Goal: Task Accomplishment & Management: Manage account settings

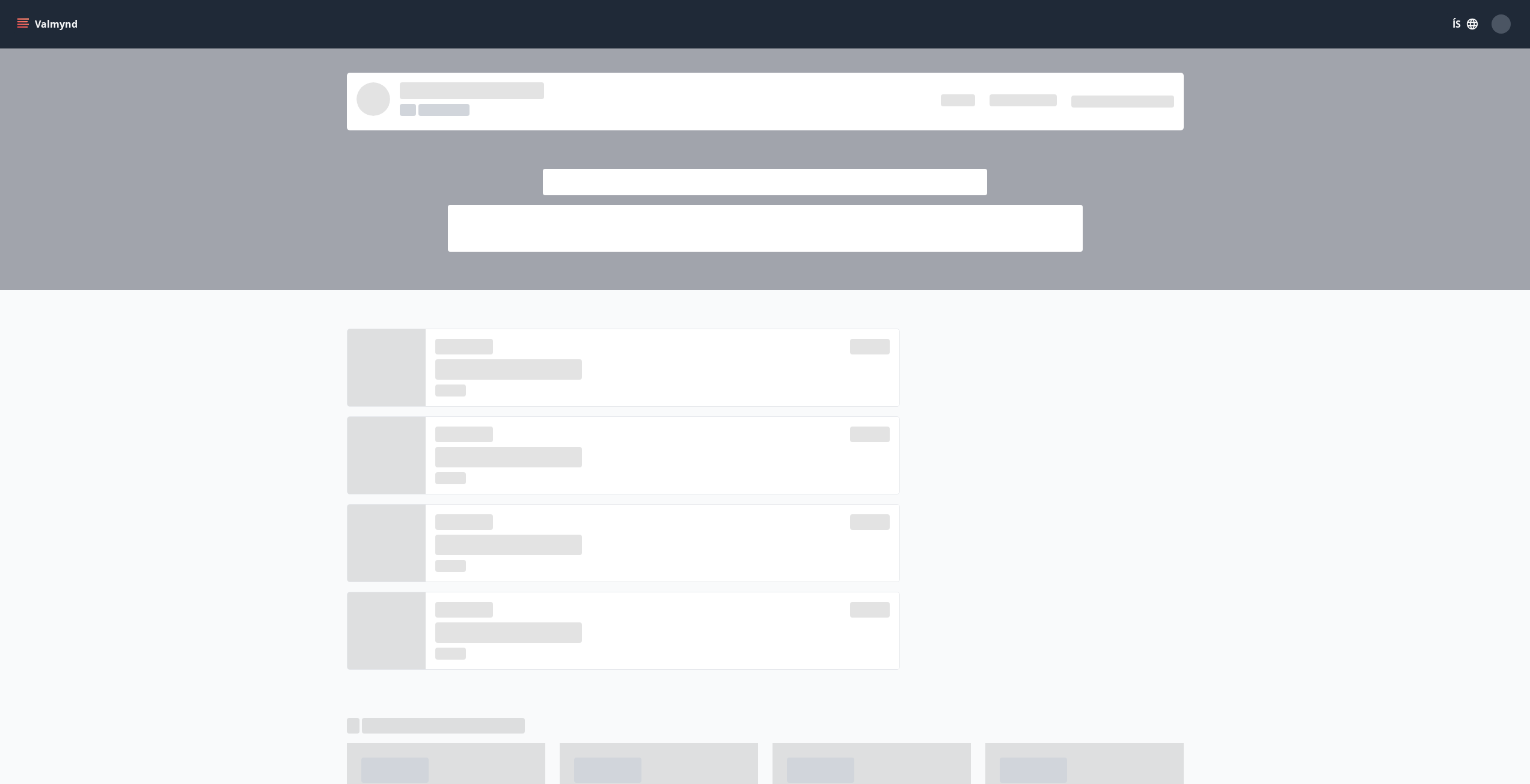
click at [23, 25] on icon "menu" at bounding box center [23, 24] width 12 height 12
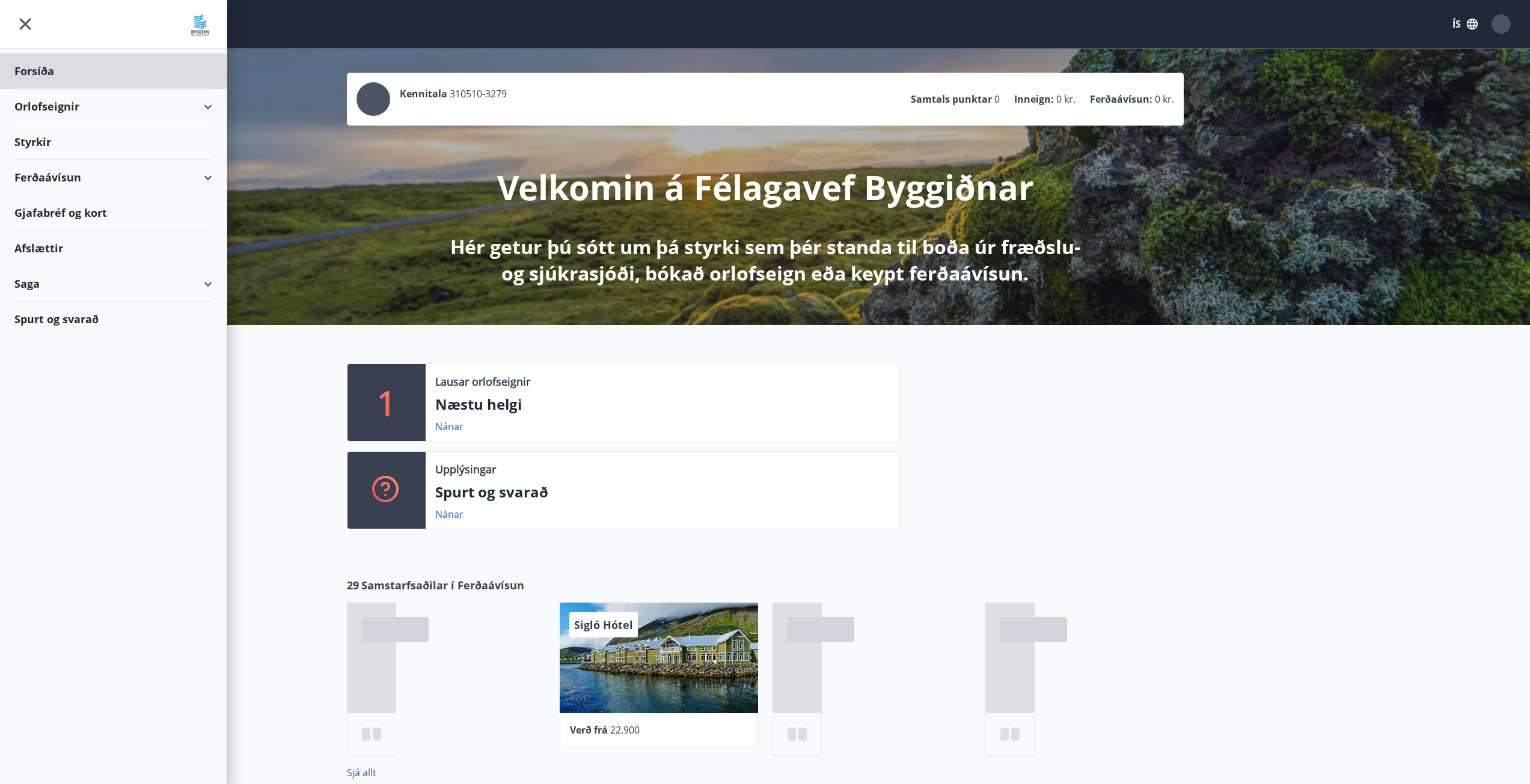
click at [34, 143] on div "Styrkir" at bounding box center [113, 141] width 198 height 35
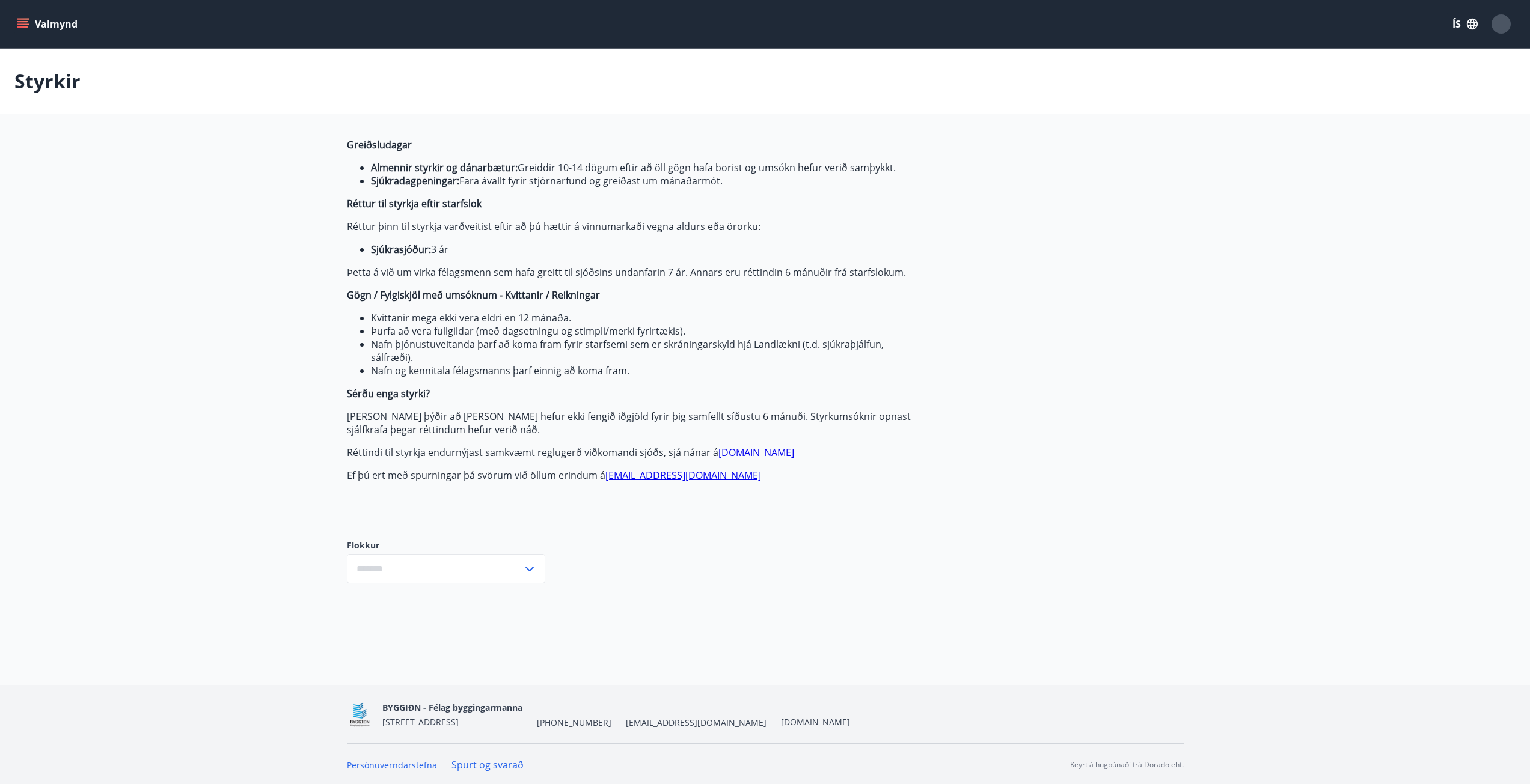
scroll to position [2, 0]
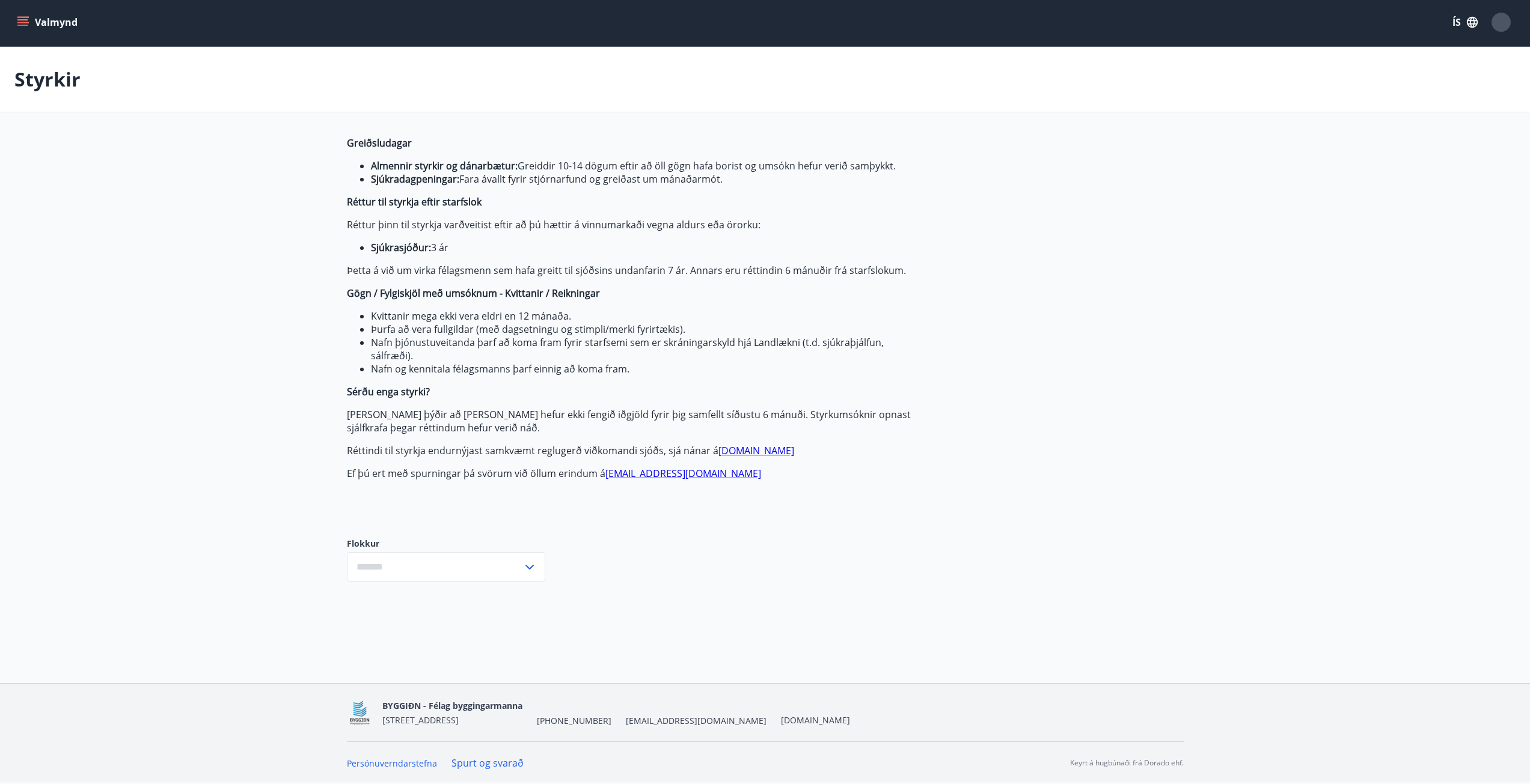
type input "***"
click at [24, 23] on icon "menu" at bounding box center [24, 22] width 14 height 1
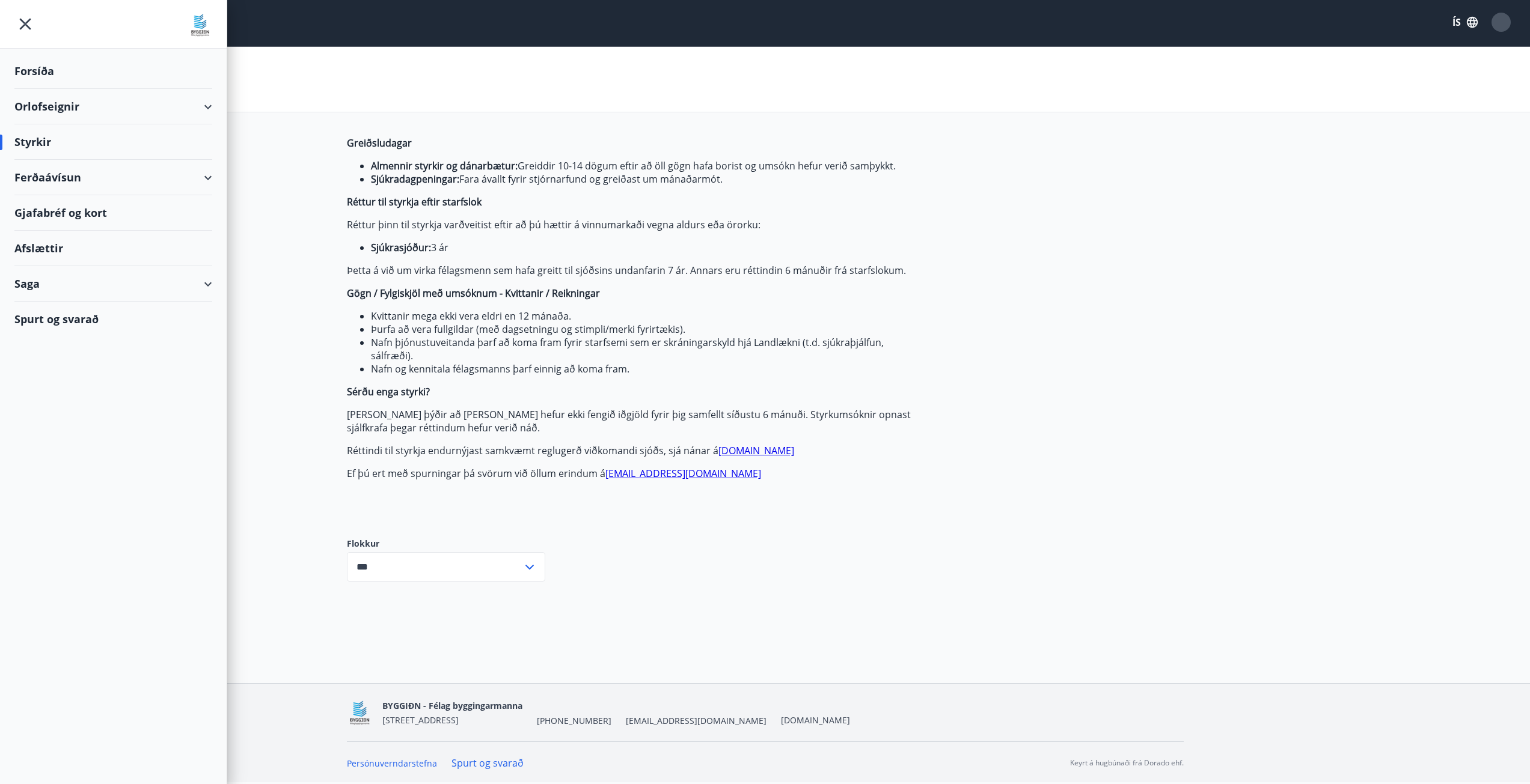
click at [63, 294] on div "Saga" at bounding box center [113, 284] width 198 height 35
click at [47, 436] on div "Styrkjasaga" at bounding box center [113, 440] width 179 height 25
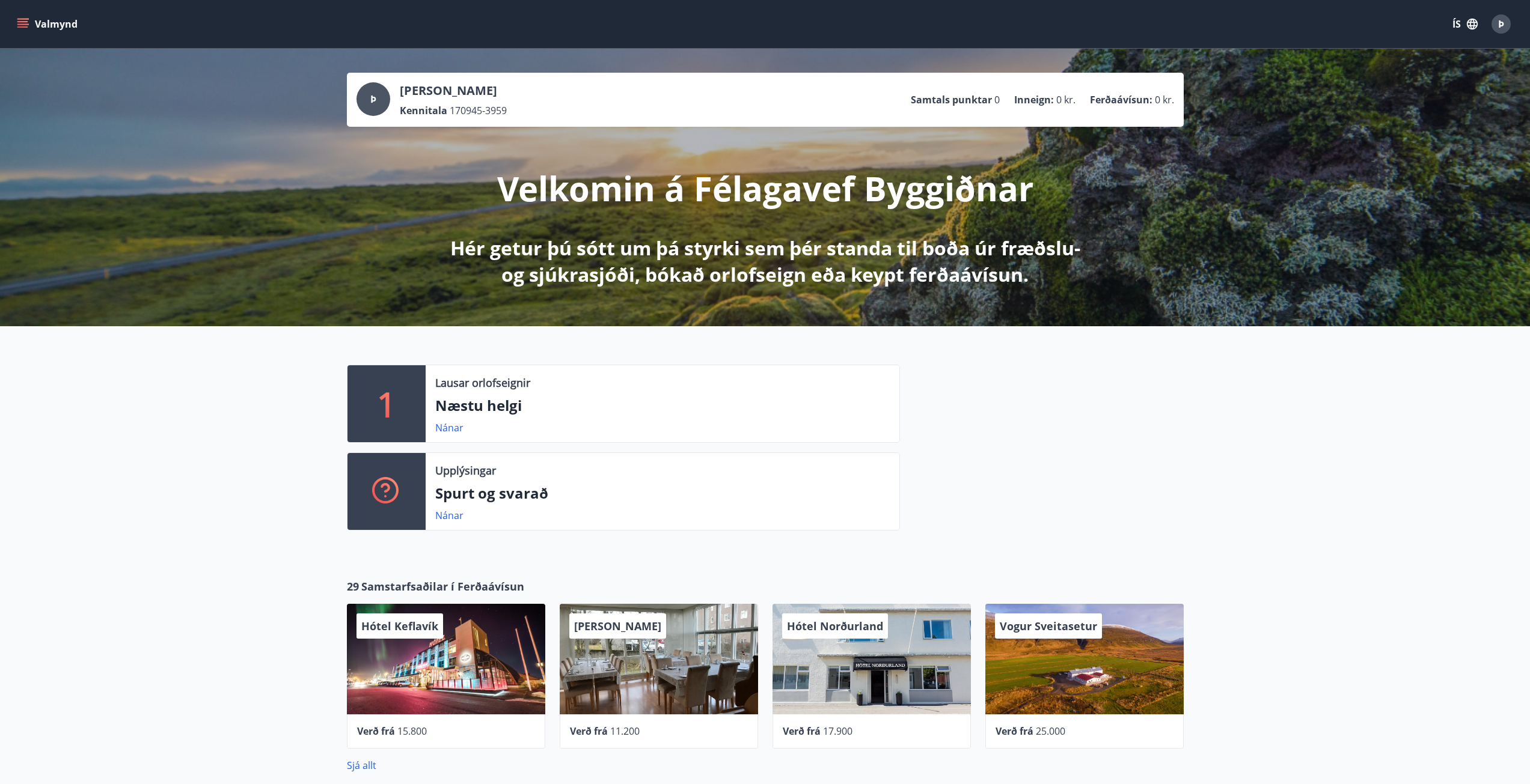
click at [24, 25] on icon "menu" at bounding box center [23, 24] width 12 height 12
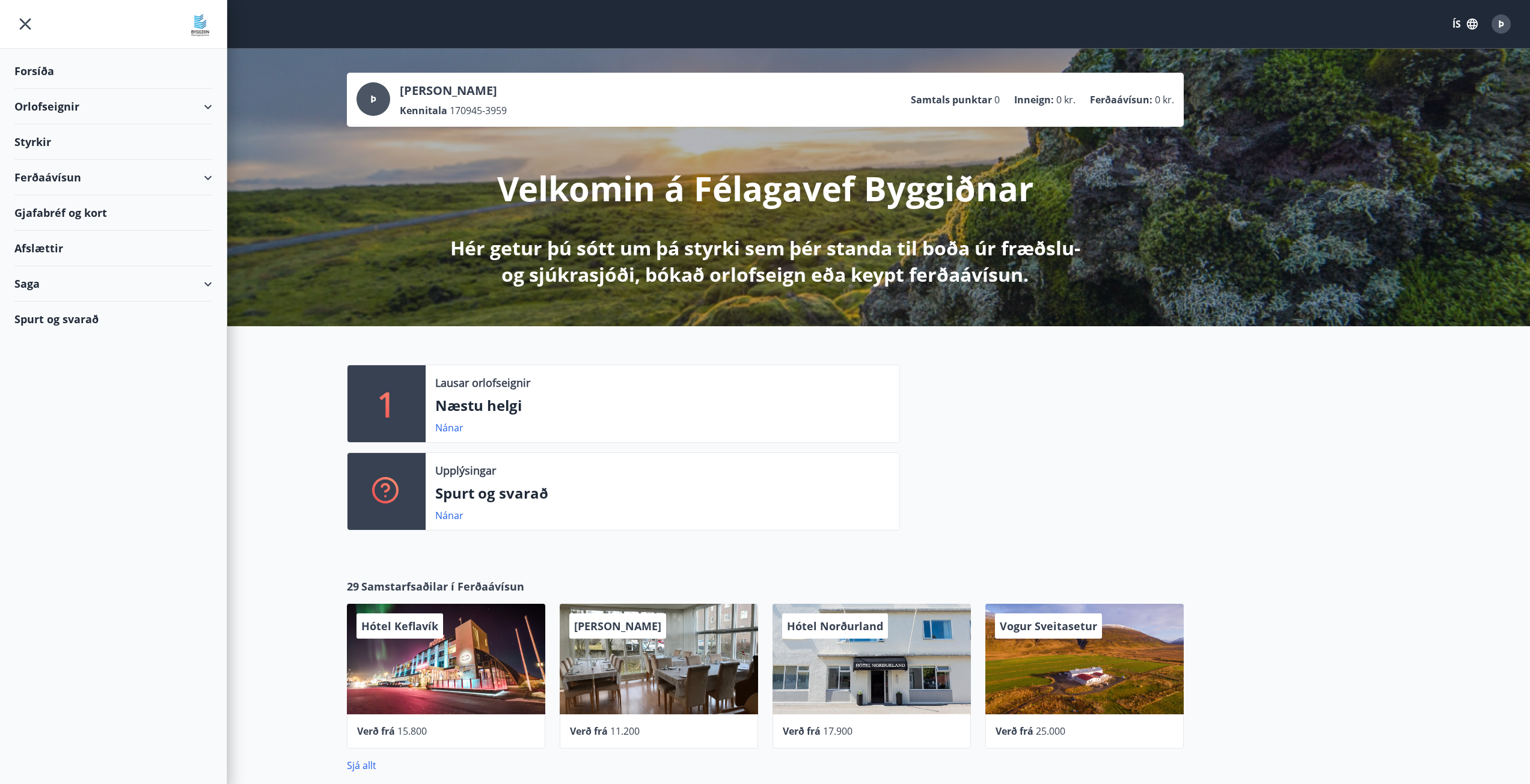
click at [40, 146] on div "Styrkir" at bounding box center [113, 141] width 198 height 35
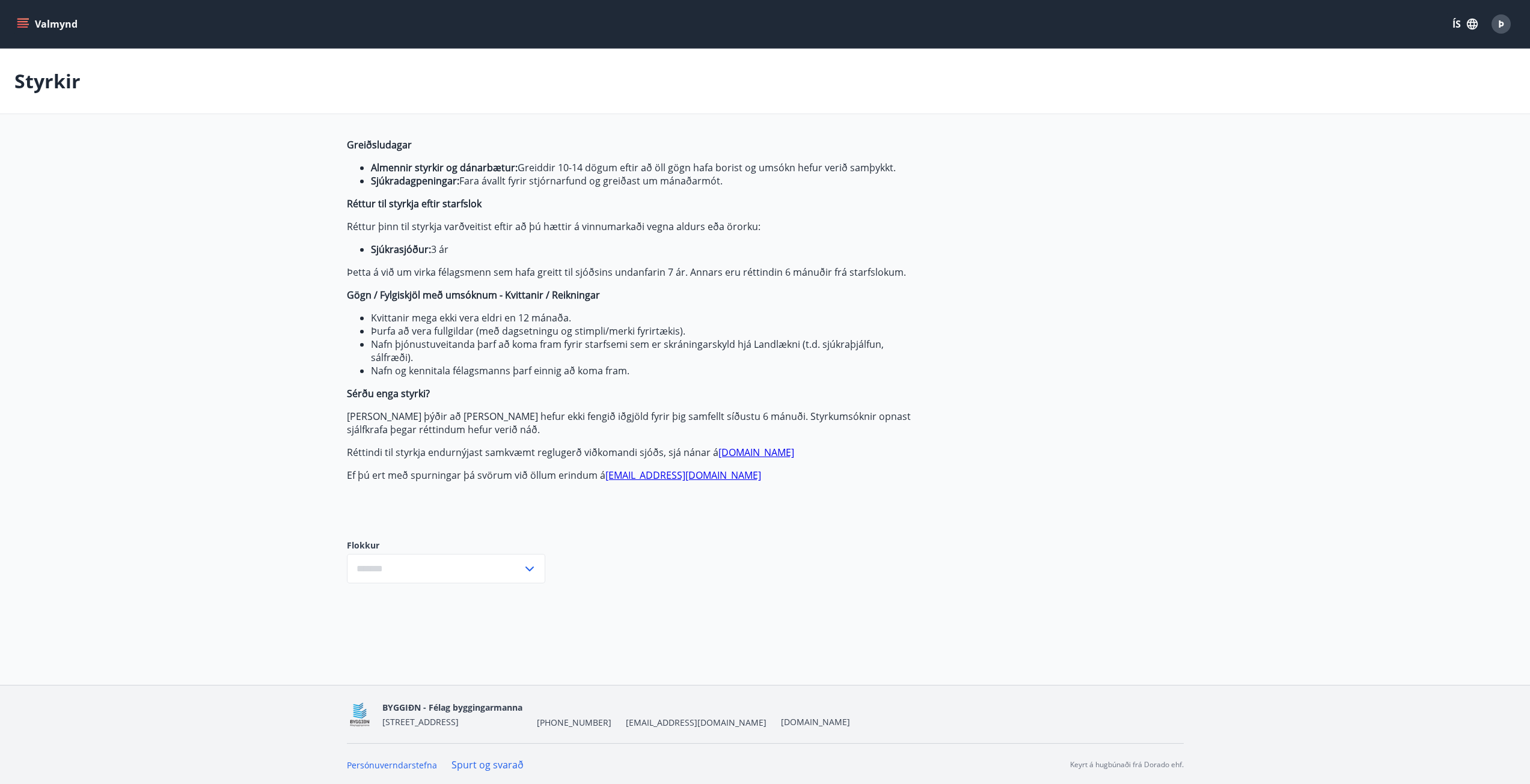
scroll to position [2, 0]
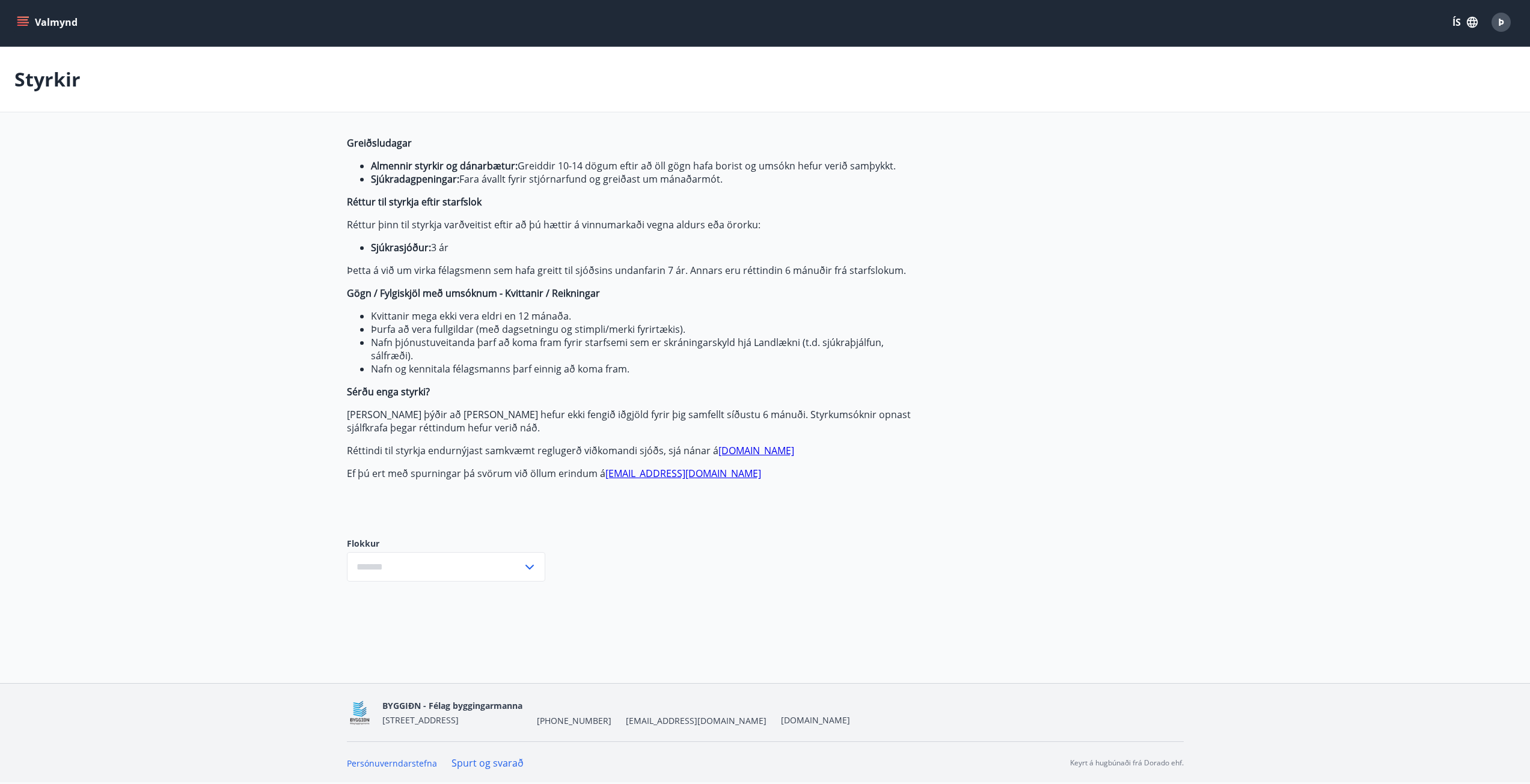
click at [22, 16] on icon "menu" at bounding box center [23, 22] width 12 height 12
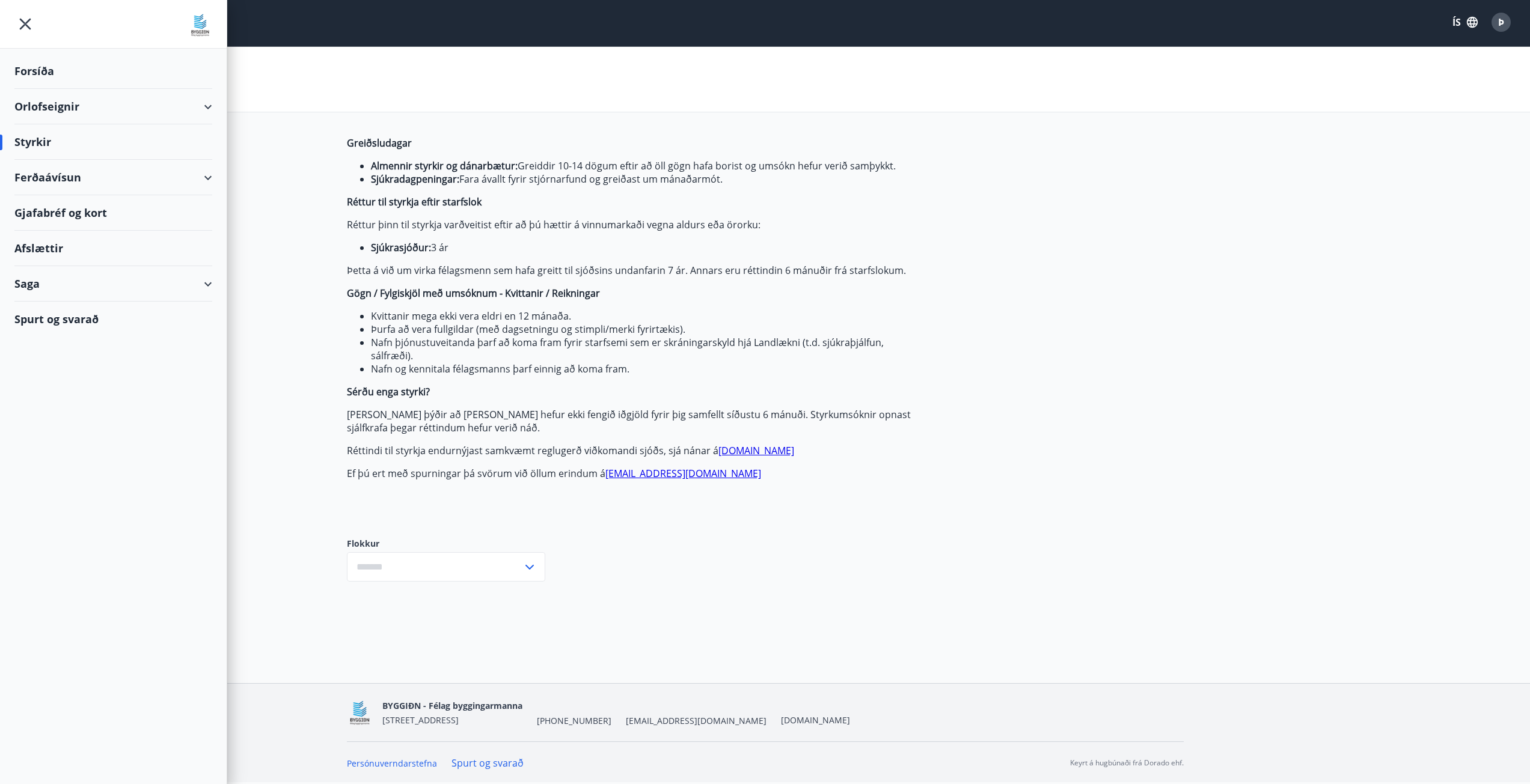
click at [60, 291] on div "Saga" at bounding box center [113, 284] width 198 height 35
type input "***"
click at [53, 441] on div "Styrkjasaga" at bounding box center [113, 440] width 179 height 25
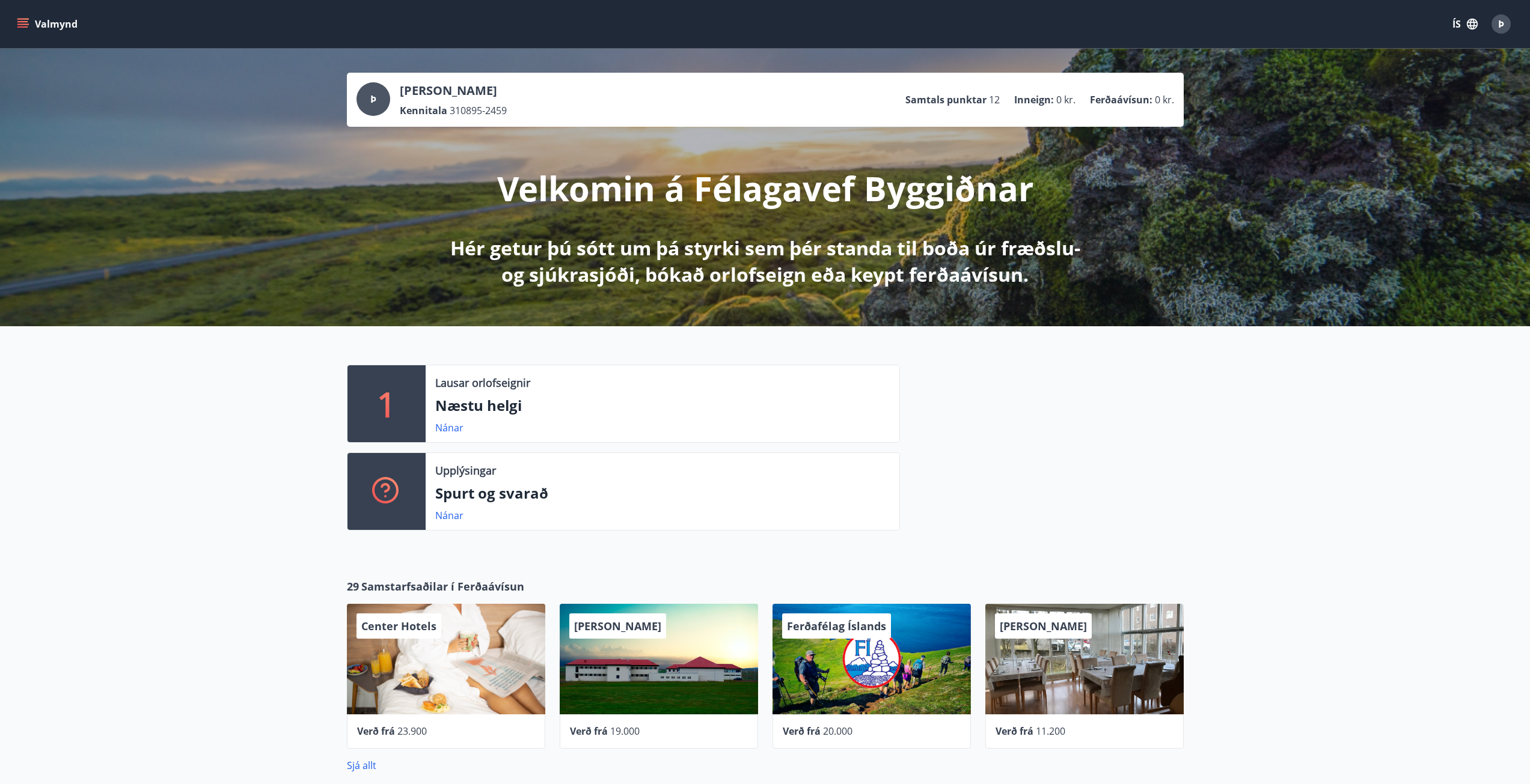
click at [29, 24] on button "Valmynd" at bounding box center [48, 24] width 68 height 22
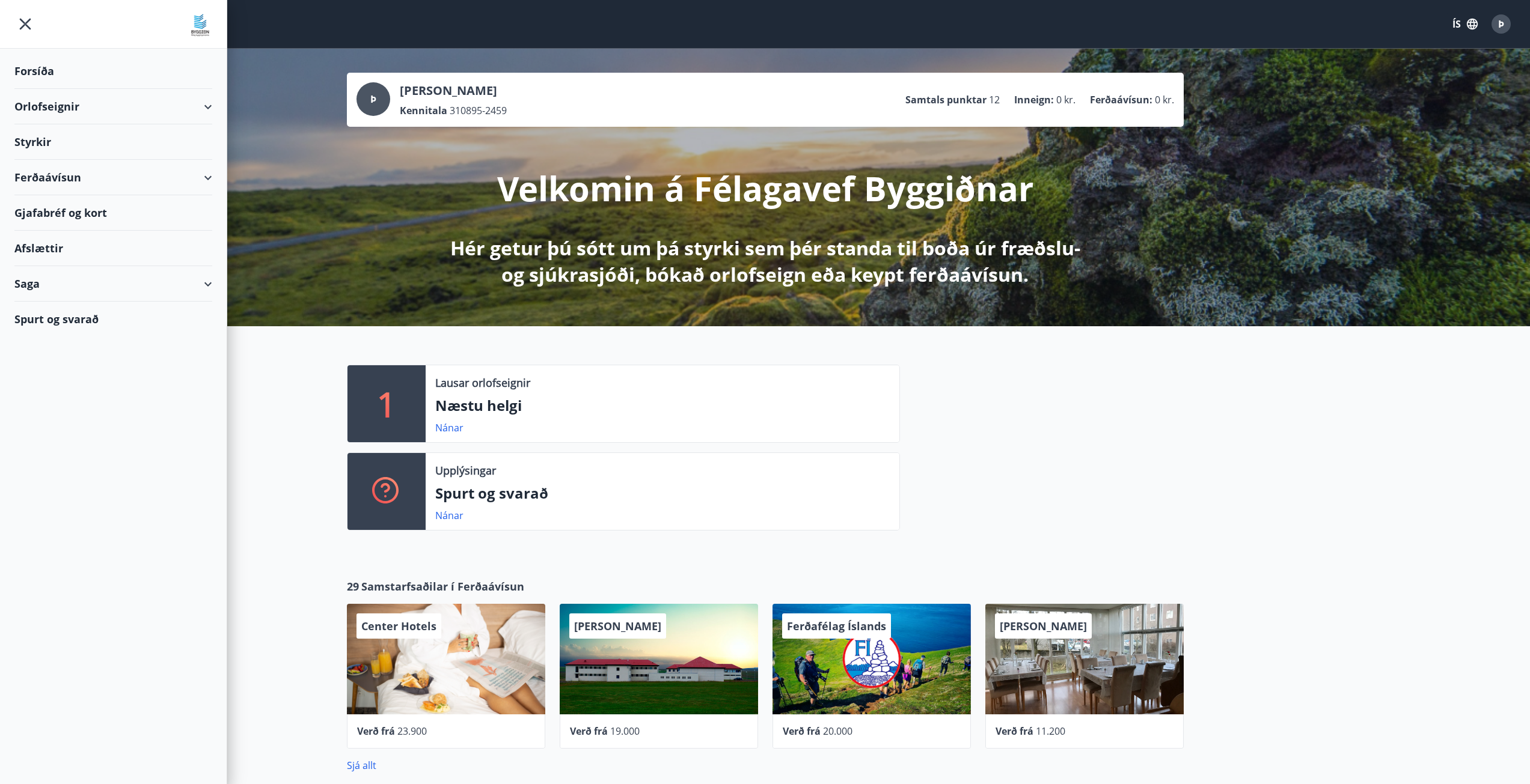
click at [42, 286] on div "Saga" at bounding box center [113, 284] width 198 height 35
click at [51, 440] on div "Styrkjasaga" at bounding box center [113, 440] width 179 height 25
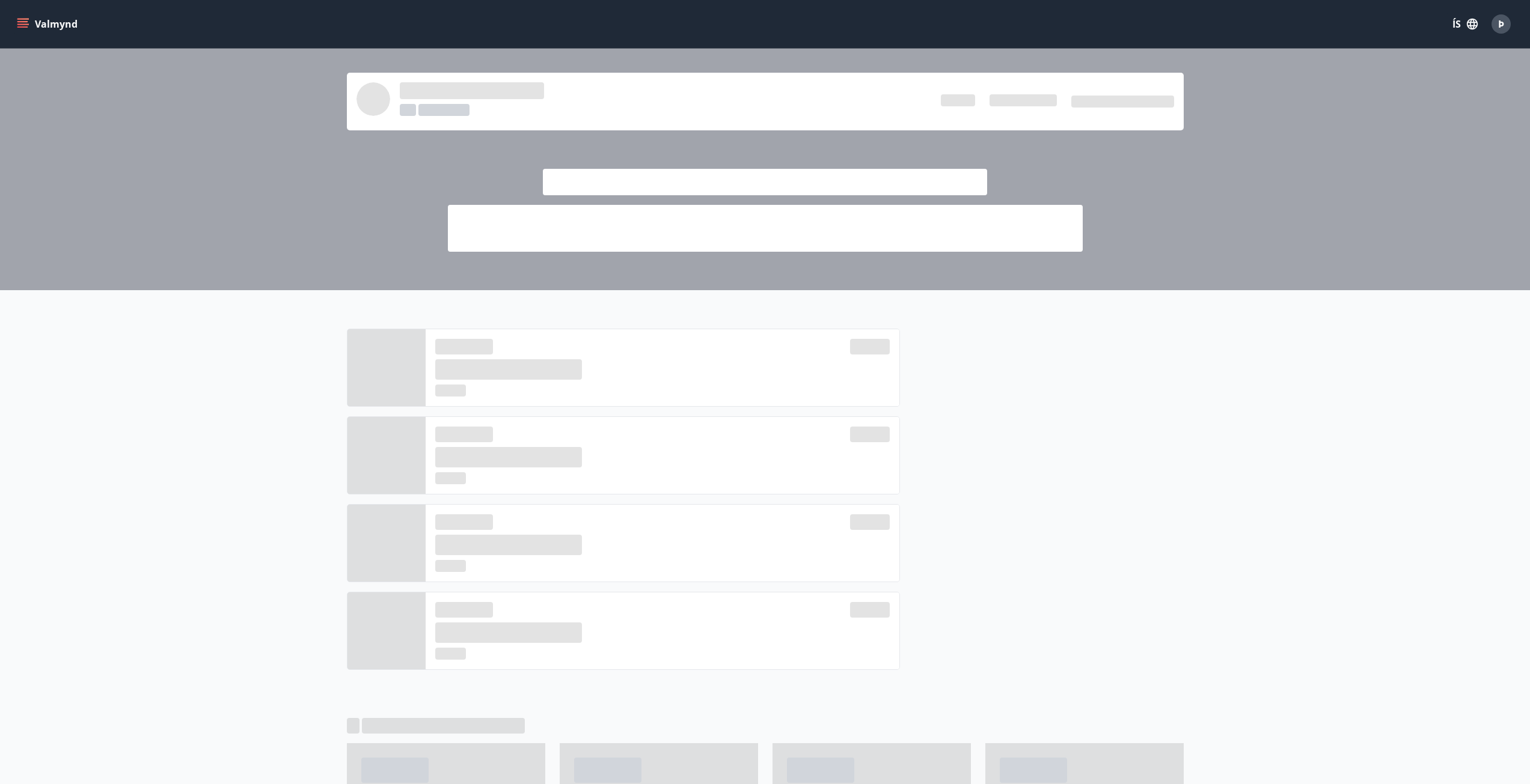
click at [26, 23] on icon "menu" at bounding box center [23, 21] width 11 height 1
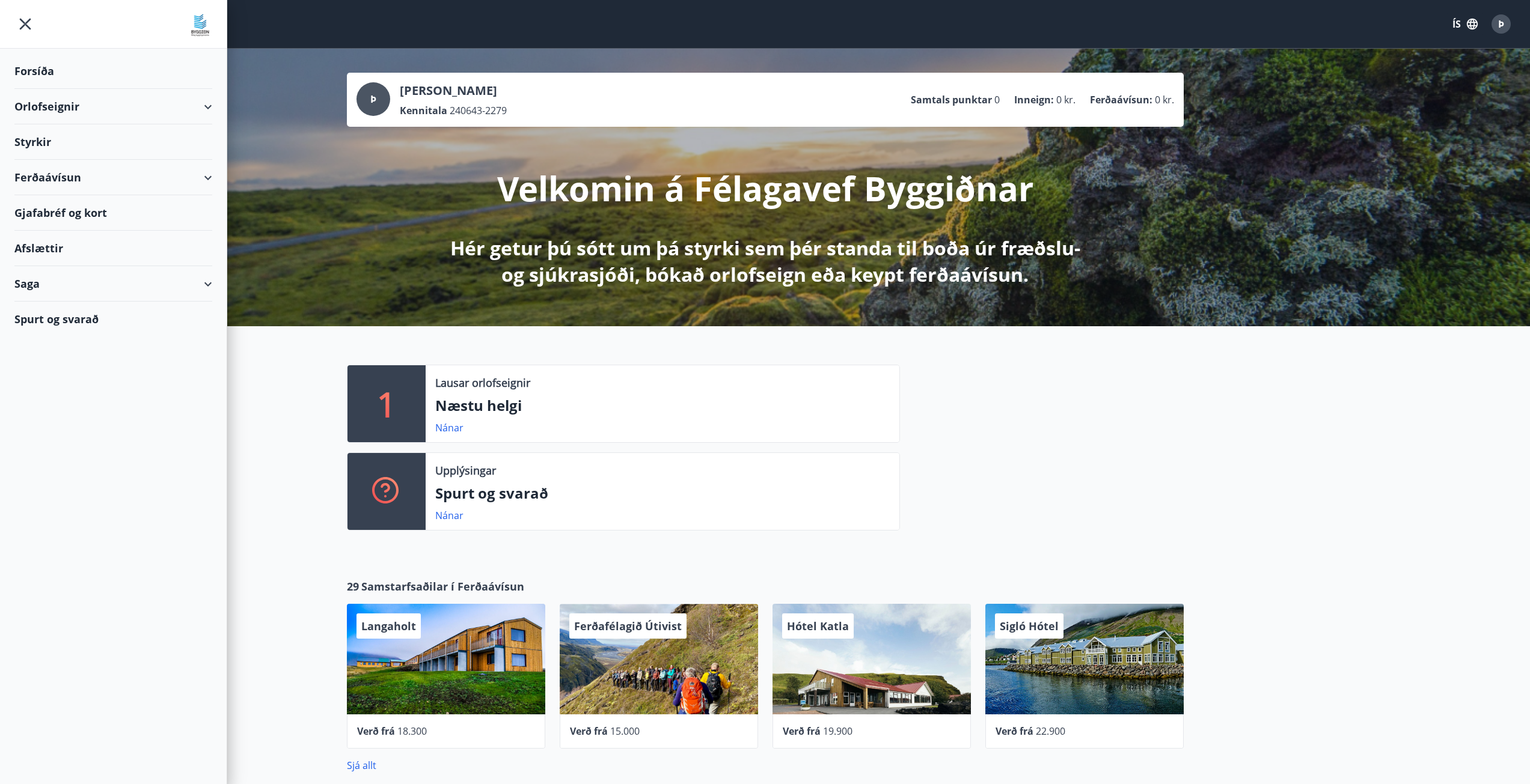
click at [51, 280] on div "Saga" at bounding box center [113, 284] width 198 height 35
click at [65, 438] on div "Styrkjasaga" at bounding box center [113, 440] width 179 height 25
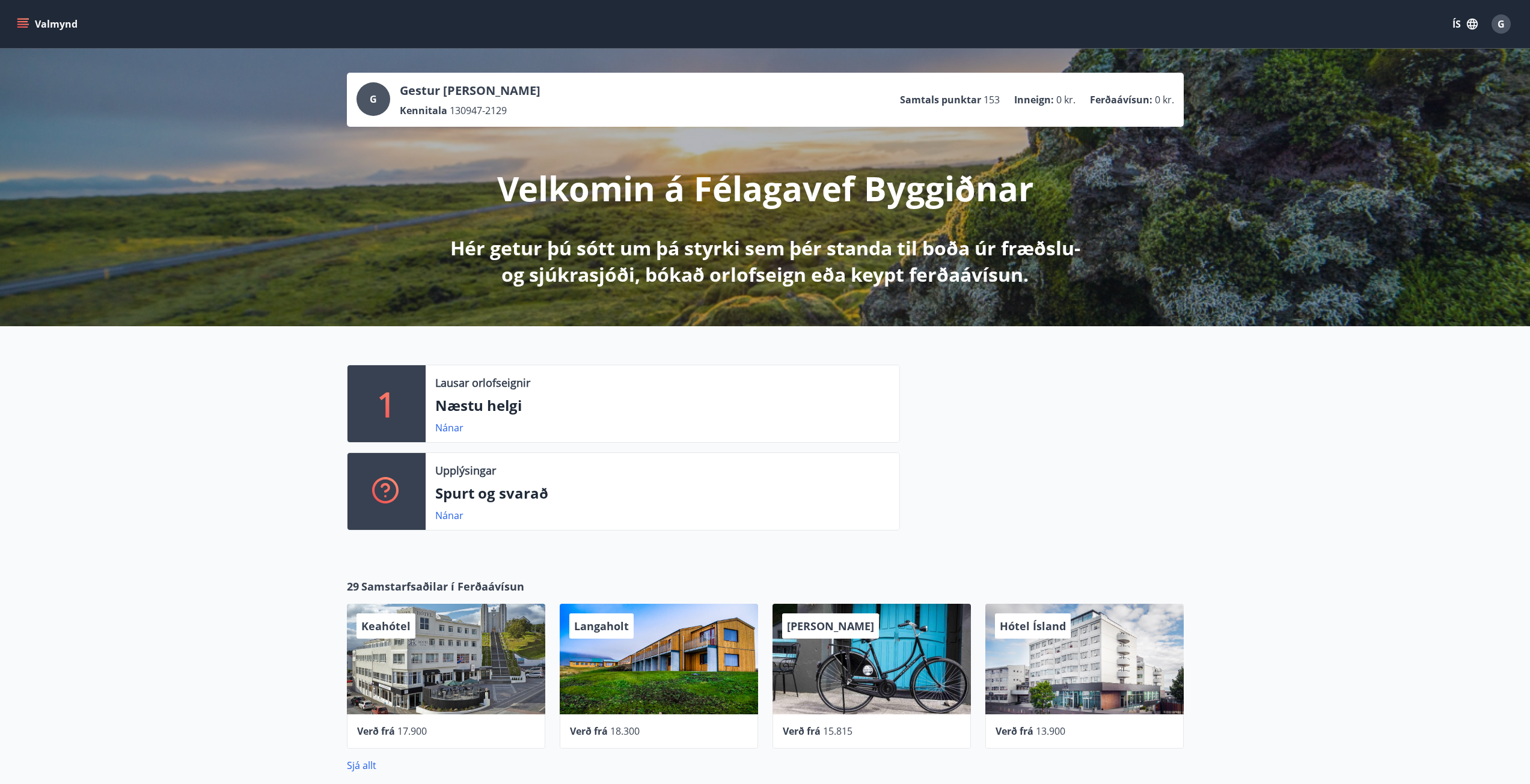
click at [25, 19] on icon "menu" at bounding box center [24, 19] width 14 height 1
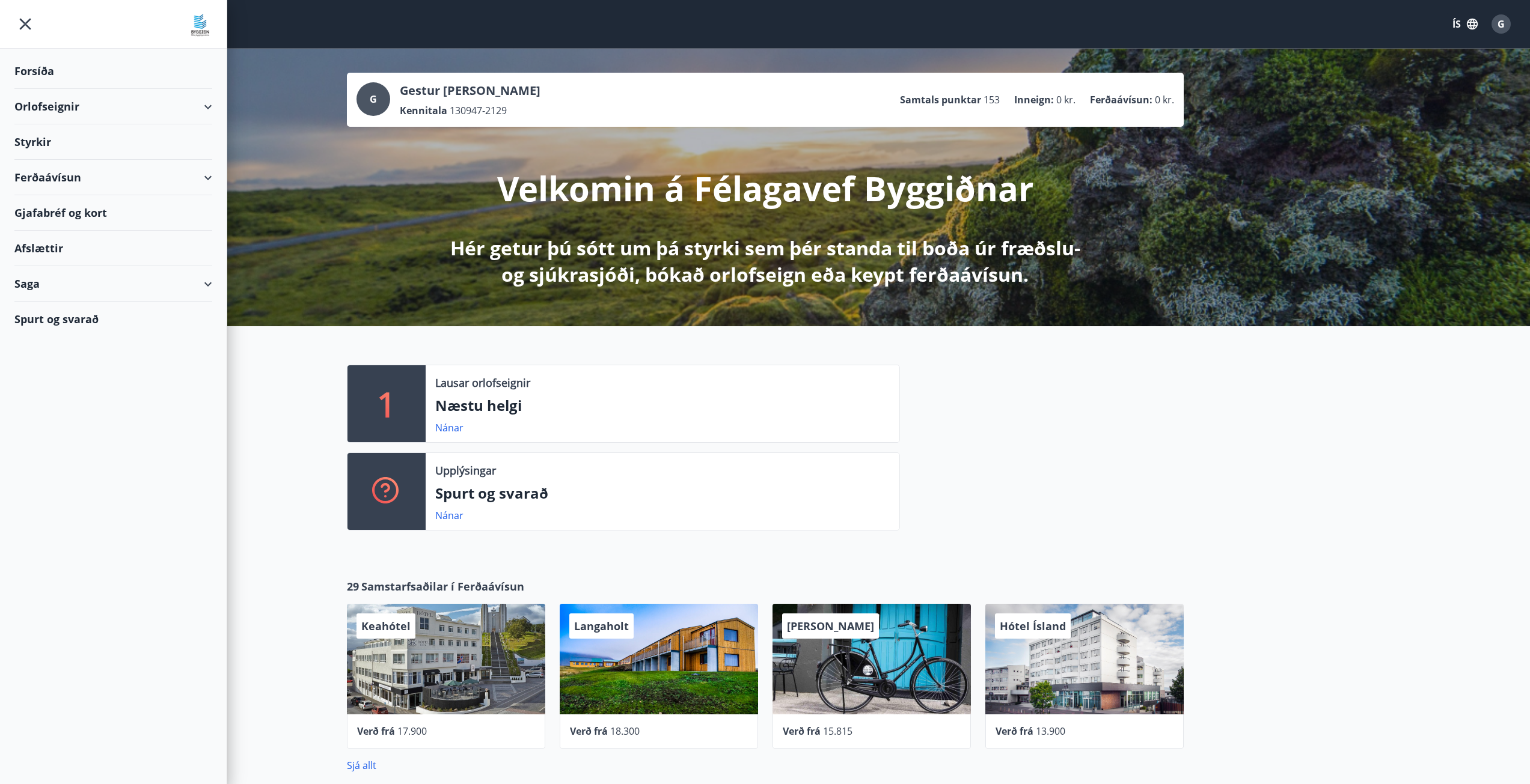
click at [38, 110] on div "Orlofseignir" at bounding box center [113, 106] width 198 height 35
click at [40, 133] on div "Framboð" at bounding box center [113, 137] width 179 height 25
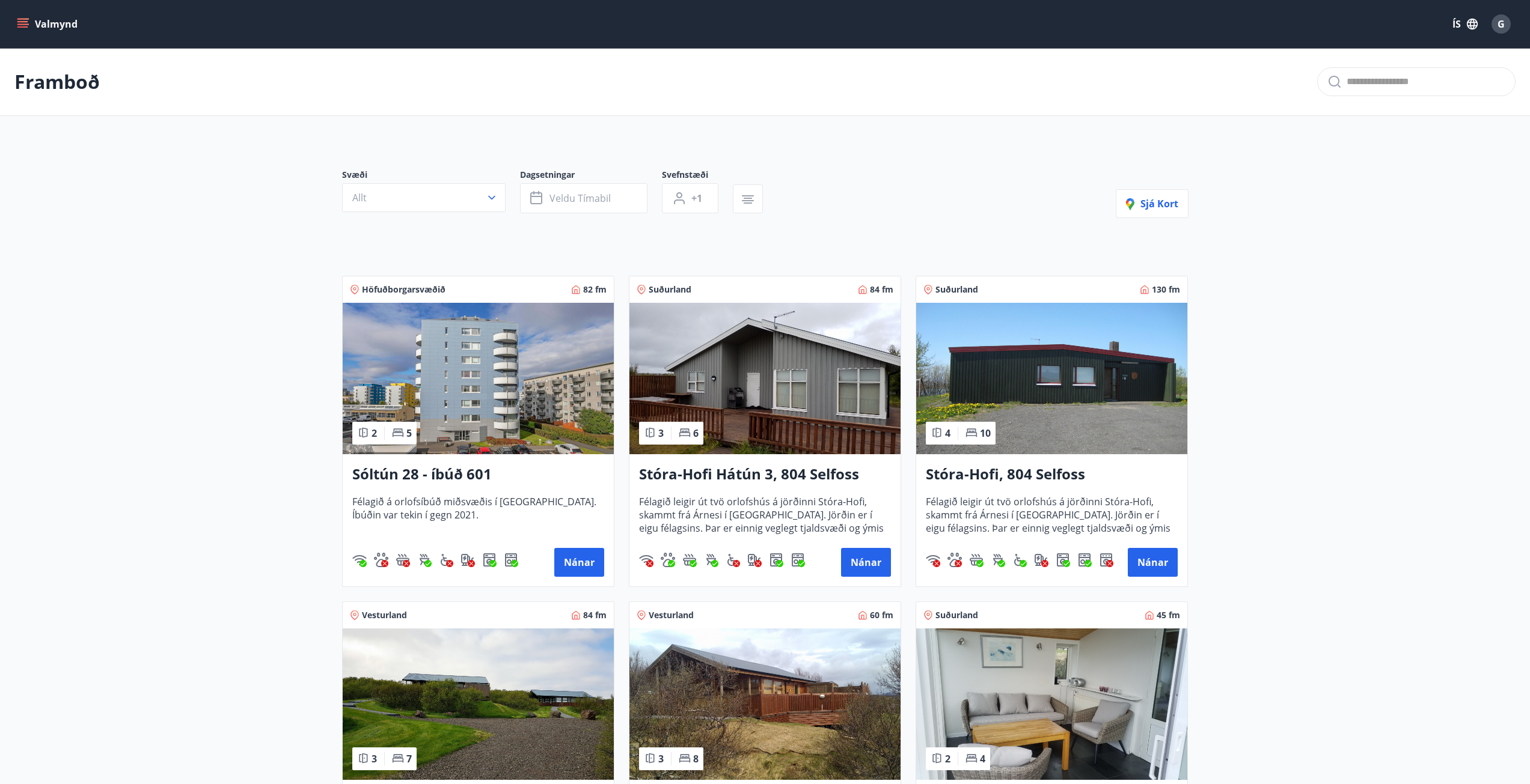
click at [27, 25] on icon "menu" at bounding box center [23, 24] width 12 height 12
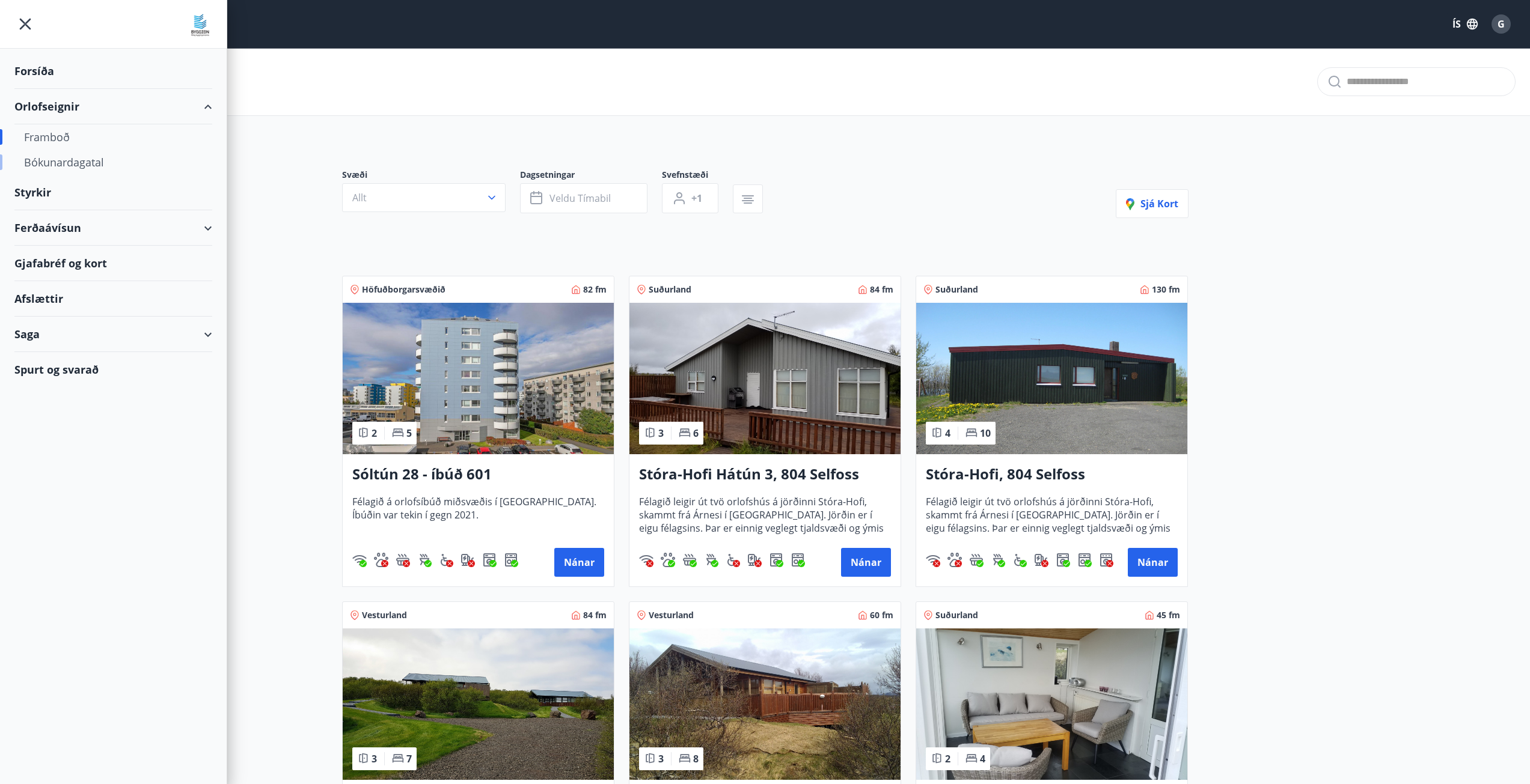
click at [41, 162] on div "Bókunardagatal" at bounding box center [113, 162] width 179 height 25
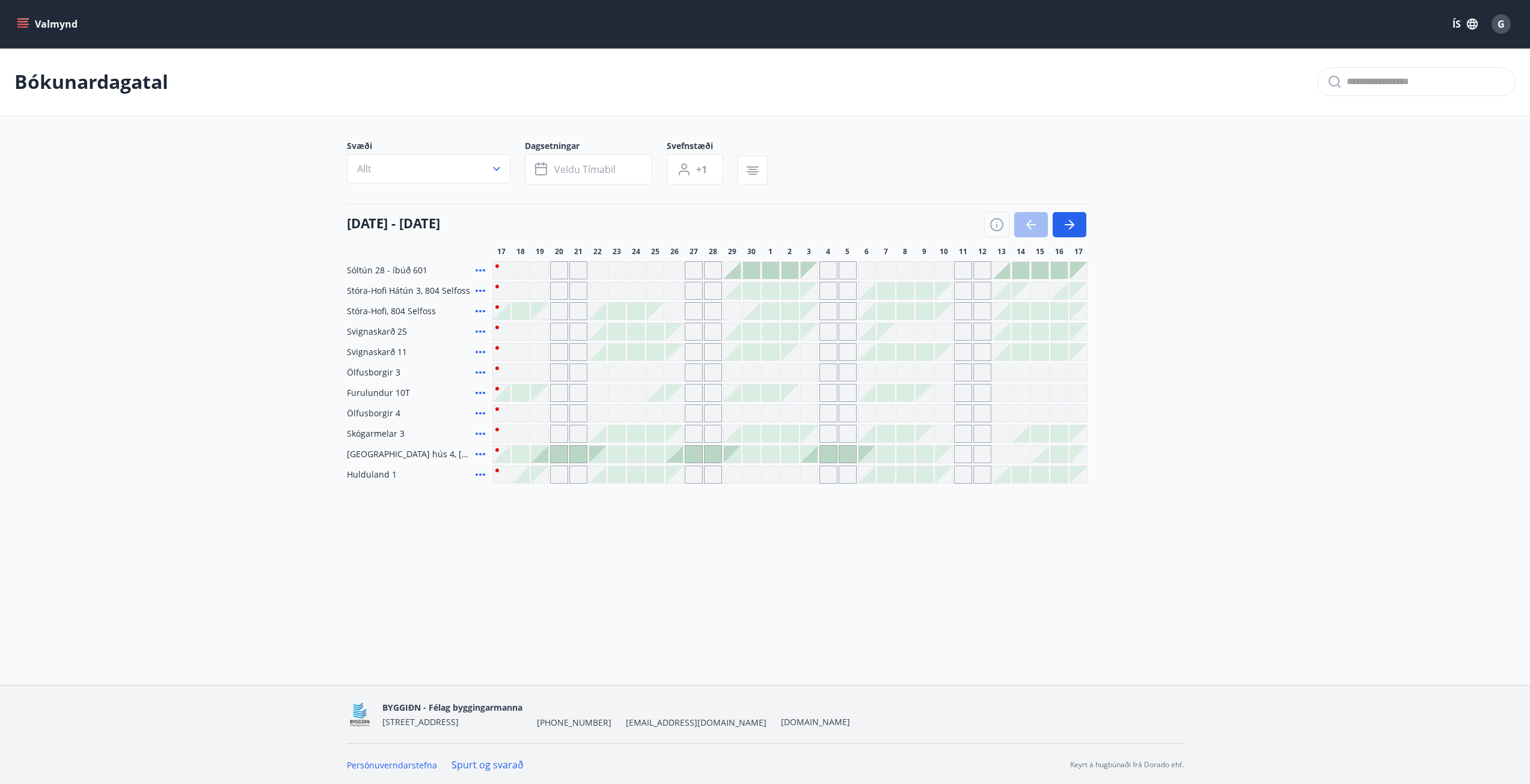
click at [675, 454] on div at bounding box center [674, 454] width 17 height 17
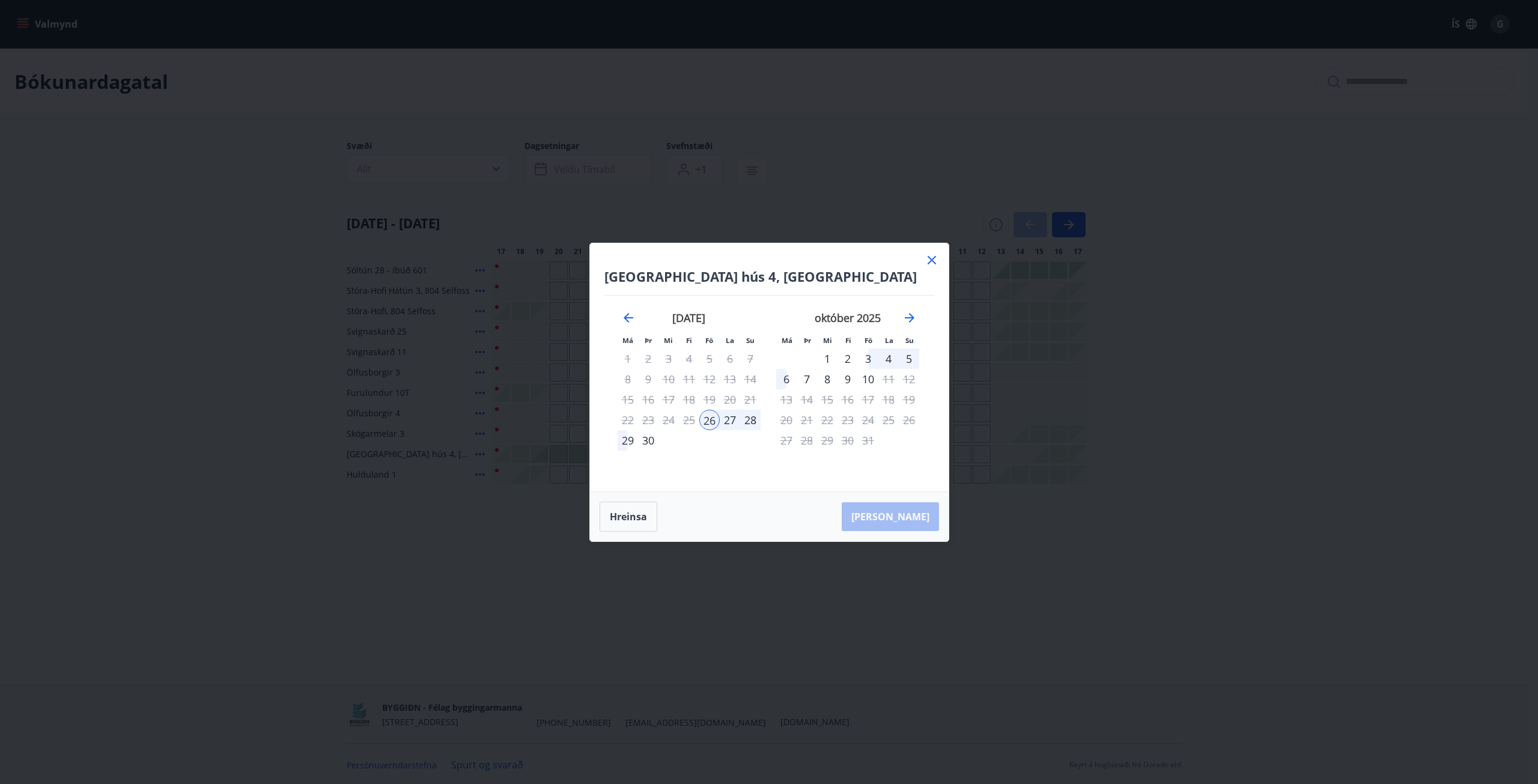
drag, startPoint x: 628, startPoint y: 440, endPoint x: 634, endPoint y: 444, distance: 7.2
click at [627, 440] on div "29" at bounding box center [628, 440] width 21 height 21
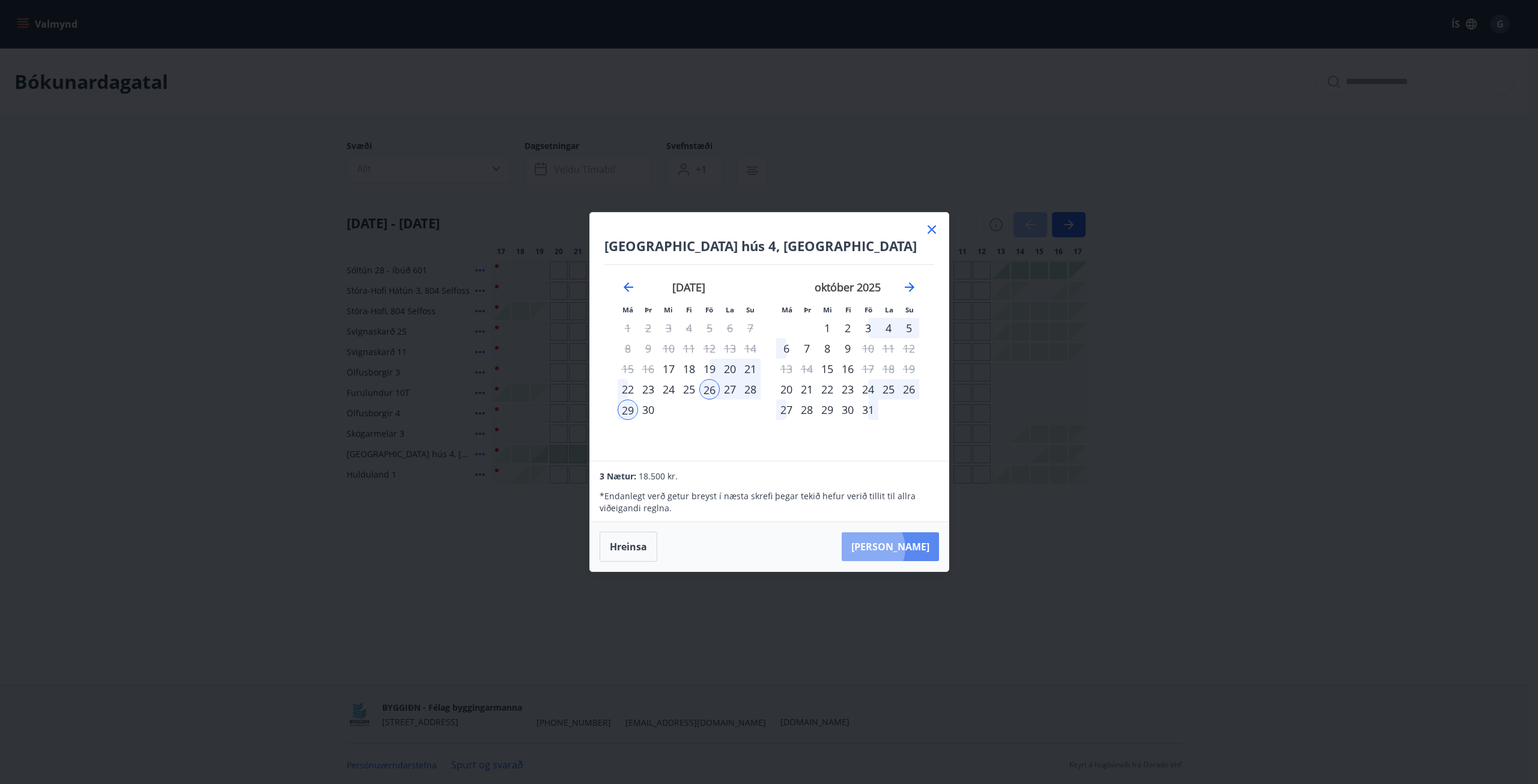
click at [905, 548] on button "[PERSON_NAME]" at bounding box center [890, 547] width 97 height 29
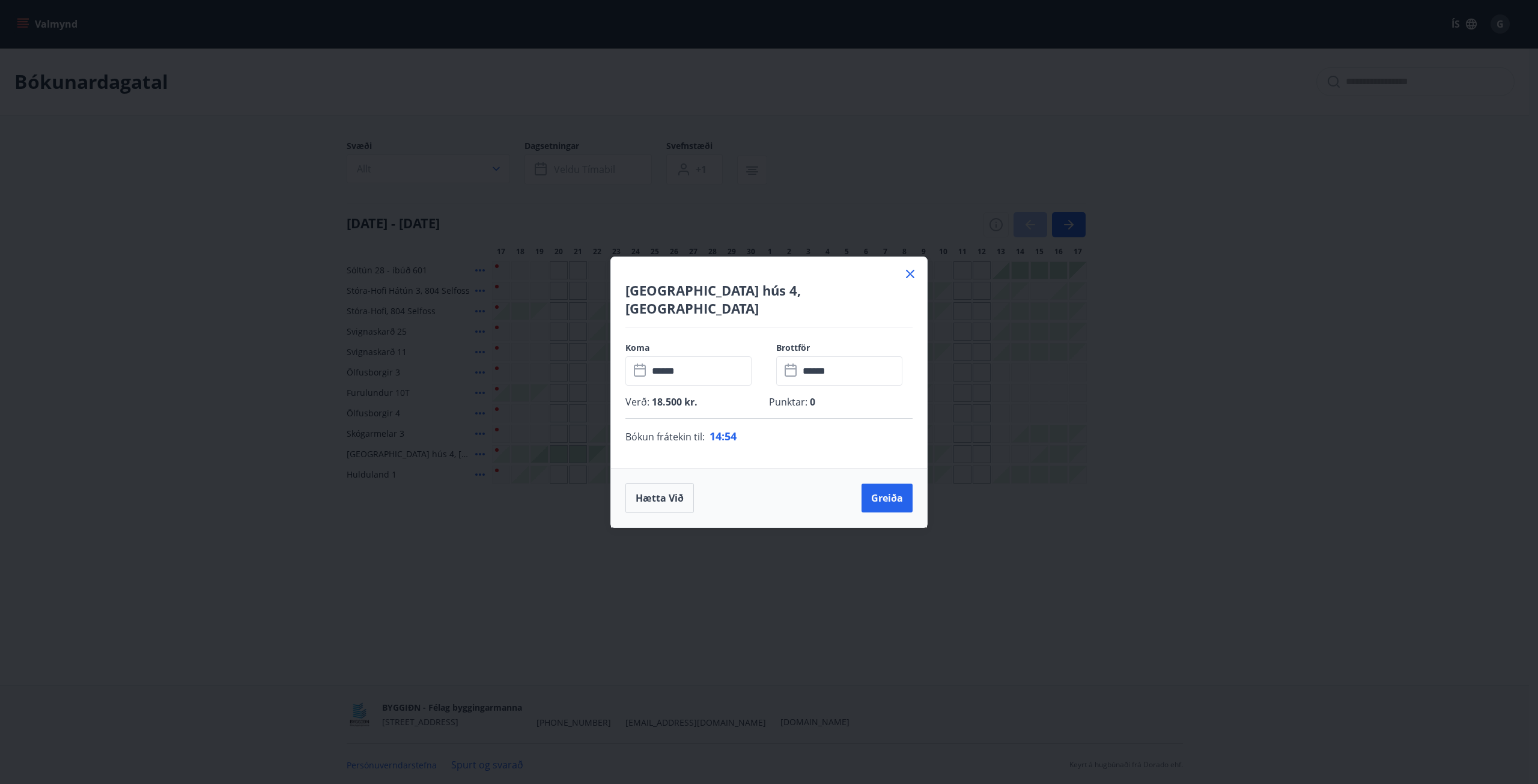
click at [914, 280] on icon at bounding box center [910, 274] width 15 height 15
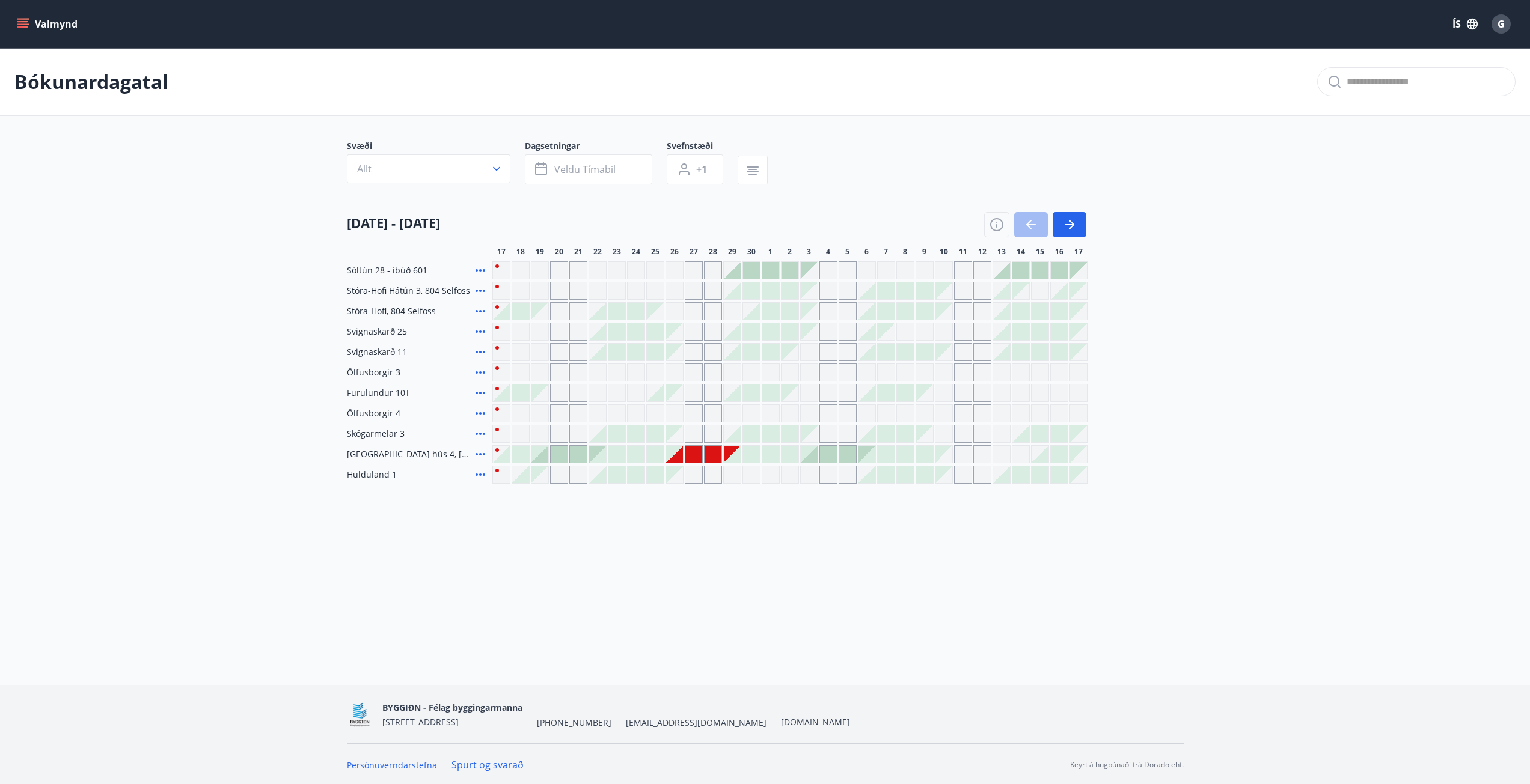
click at [23, 25] on icon "menu" at bounding box center [23, 24] width 12 height 12
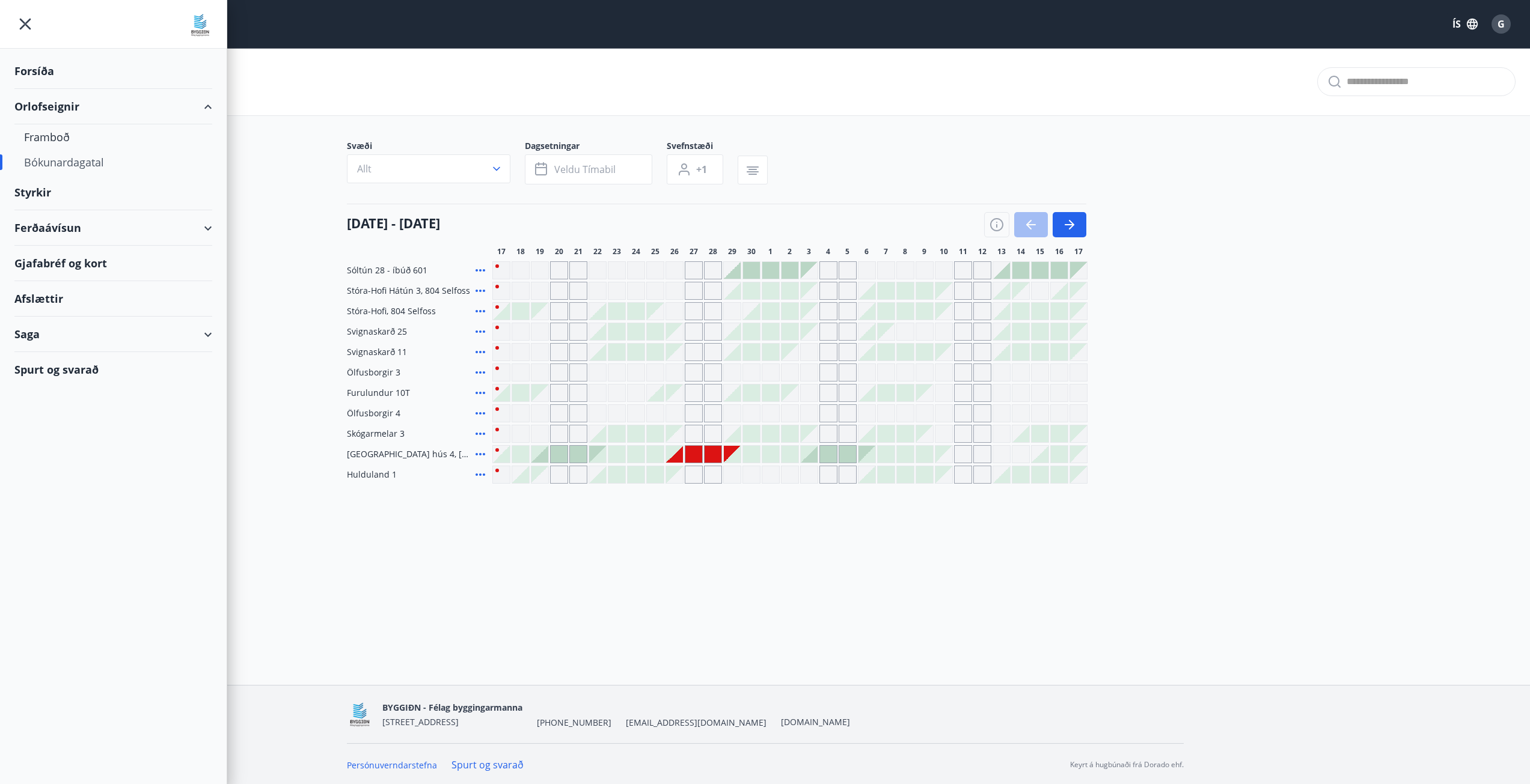
click at [34, 71] on div "Forsíða" at bounding box center [113, 71] width 198 height 35
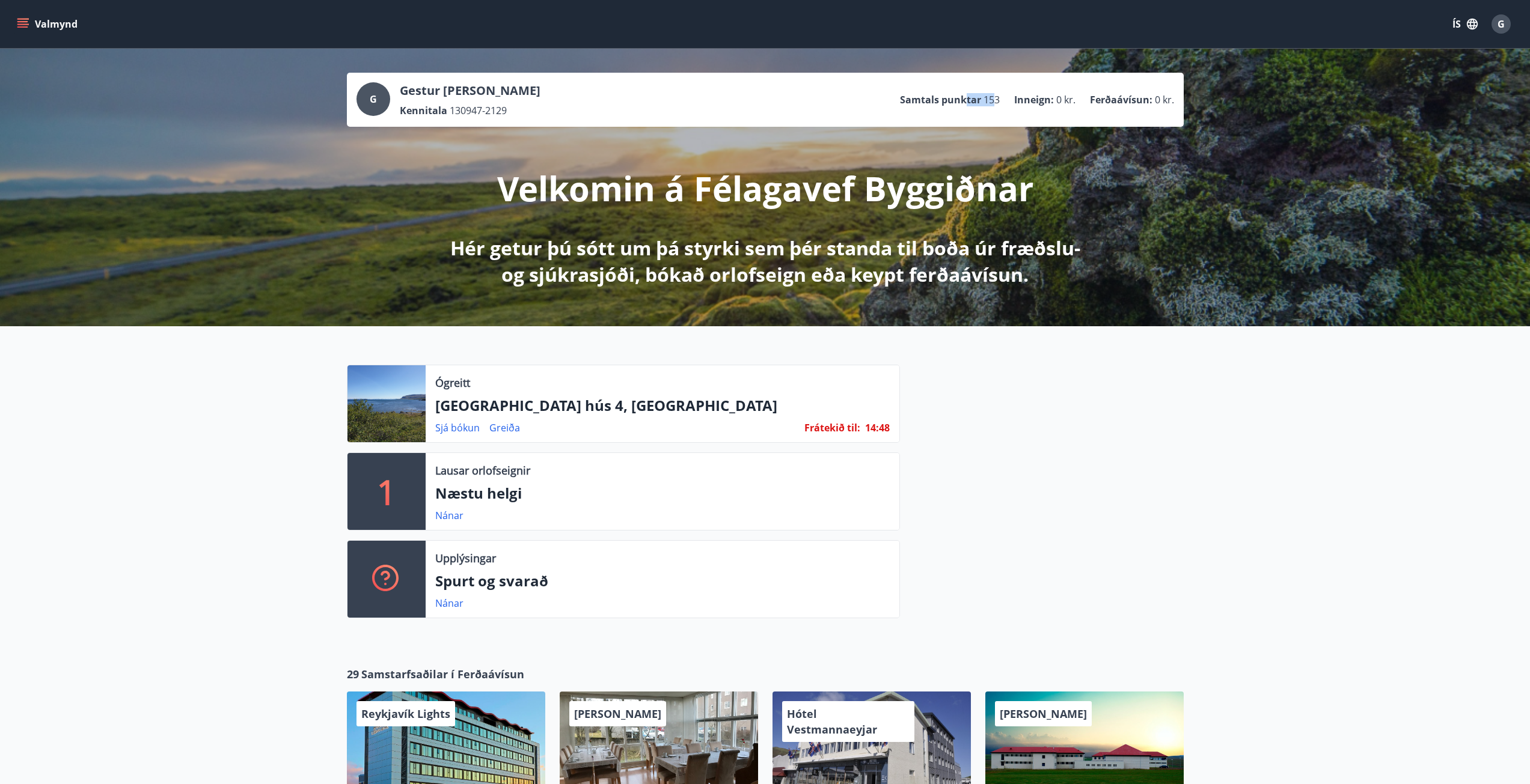
drag, startPoint x: 996, startPoint y: 98, endPoint x: 965, endPoint y: 98, distance: 31.0
click at [965, 98] on li "Samtals punktar 153" at bounding box center [950, 100] width 100 height 14
drag, startPoint x: 999, startPoint y: 95, endPoint x: 987, endPoint y: 97, distance: 12.2
click at [987, 97] on span "153" at bounding box center [991, 100] width 16 height 14
click at [1253, 386] on div "Ógreitt Vatnsfjörður hús 4, Flókalundur Sjá [PERSON_NAME] Frátekið til : 14 : 4…" at bounding box center [765, 487] width 1530 height 321
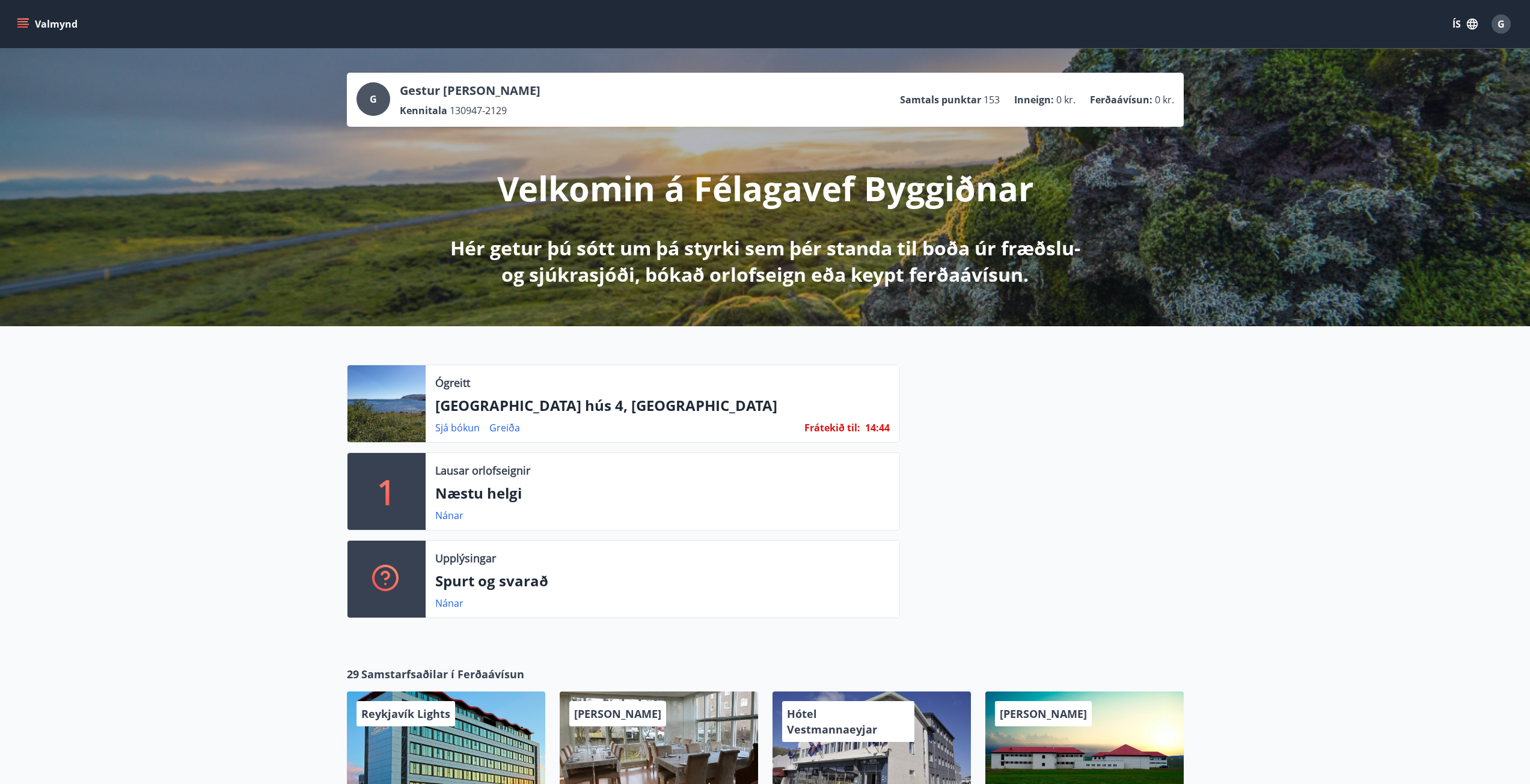
click at [21, 20] on icon "menu" at bounding box center [23, 24] width 12 height 12
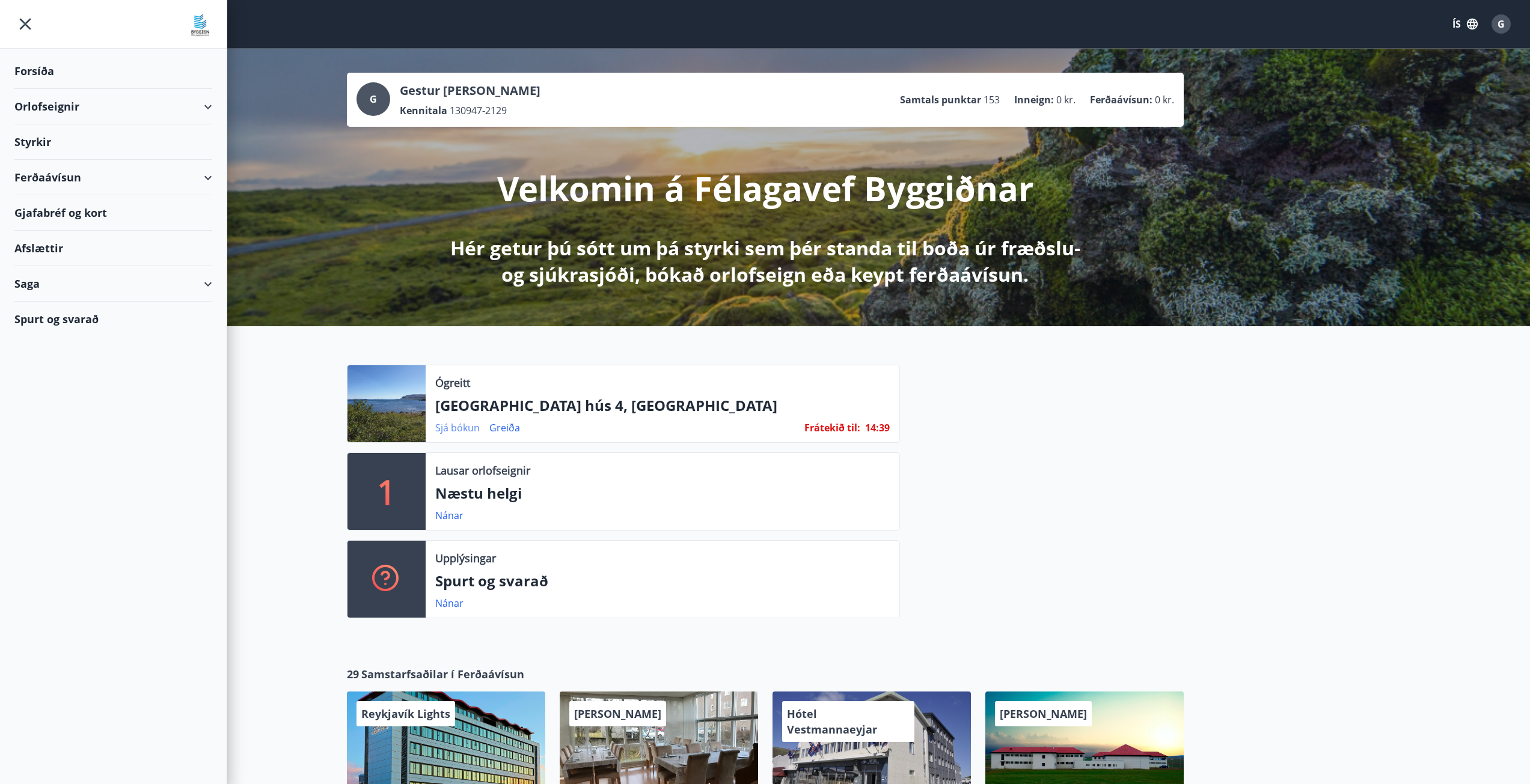
click at [455, 427] on link "Sjá bókun" at bounding box center [457, 428] width 44 height 14
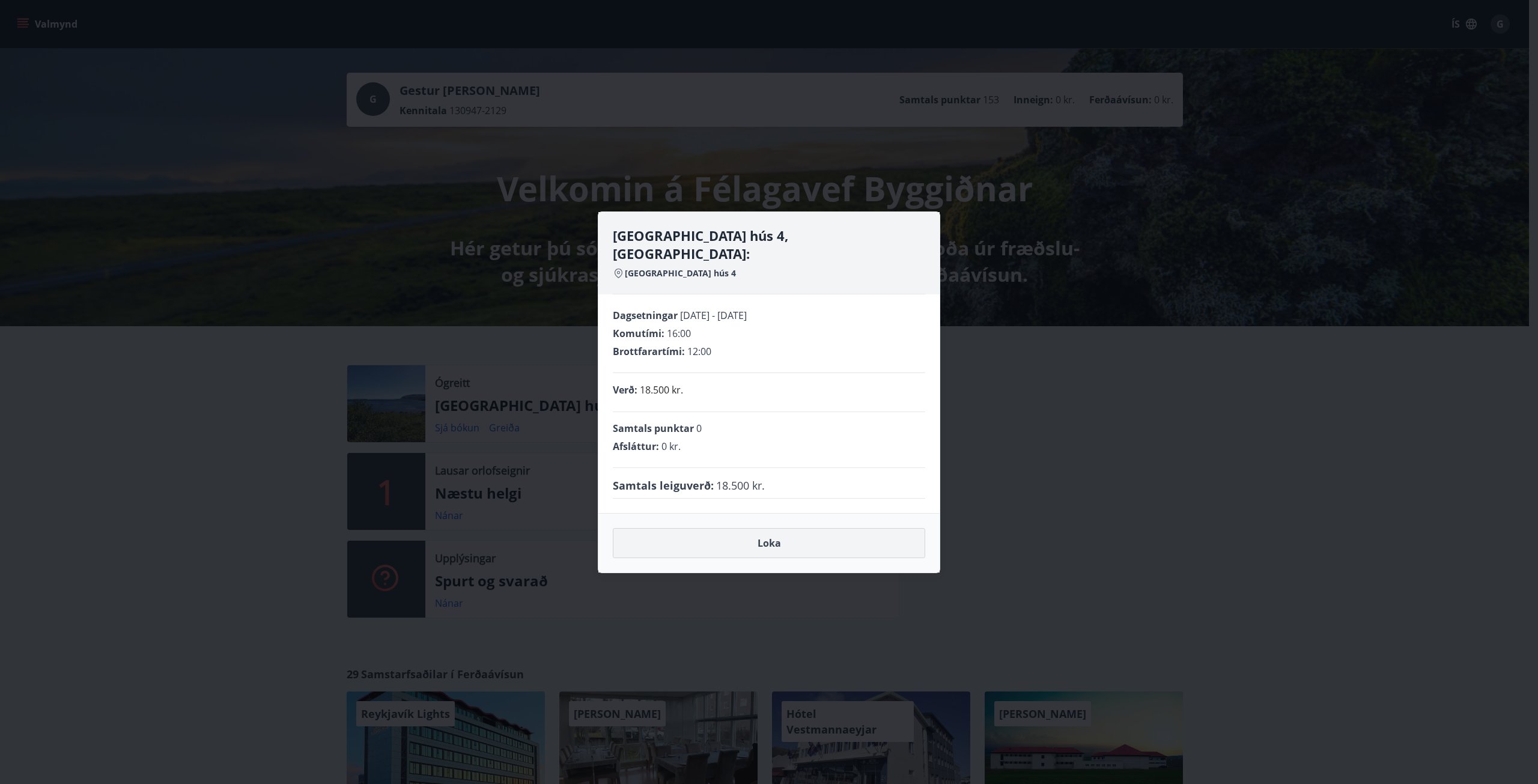
click at [757, 537] on button "Loka" at bounding box center [769, 542] width 313 height 30
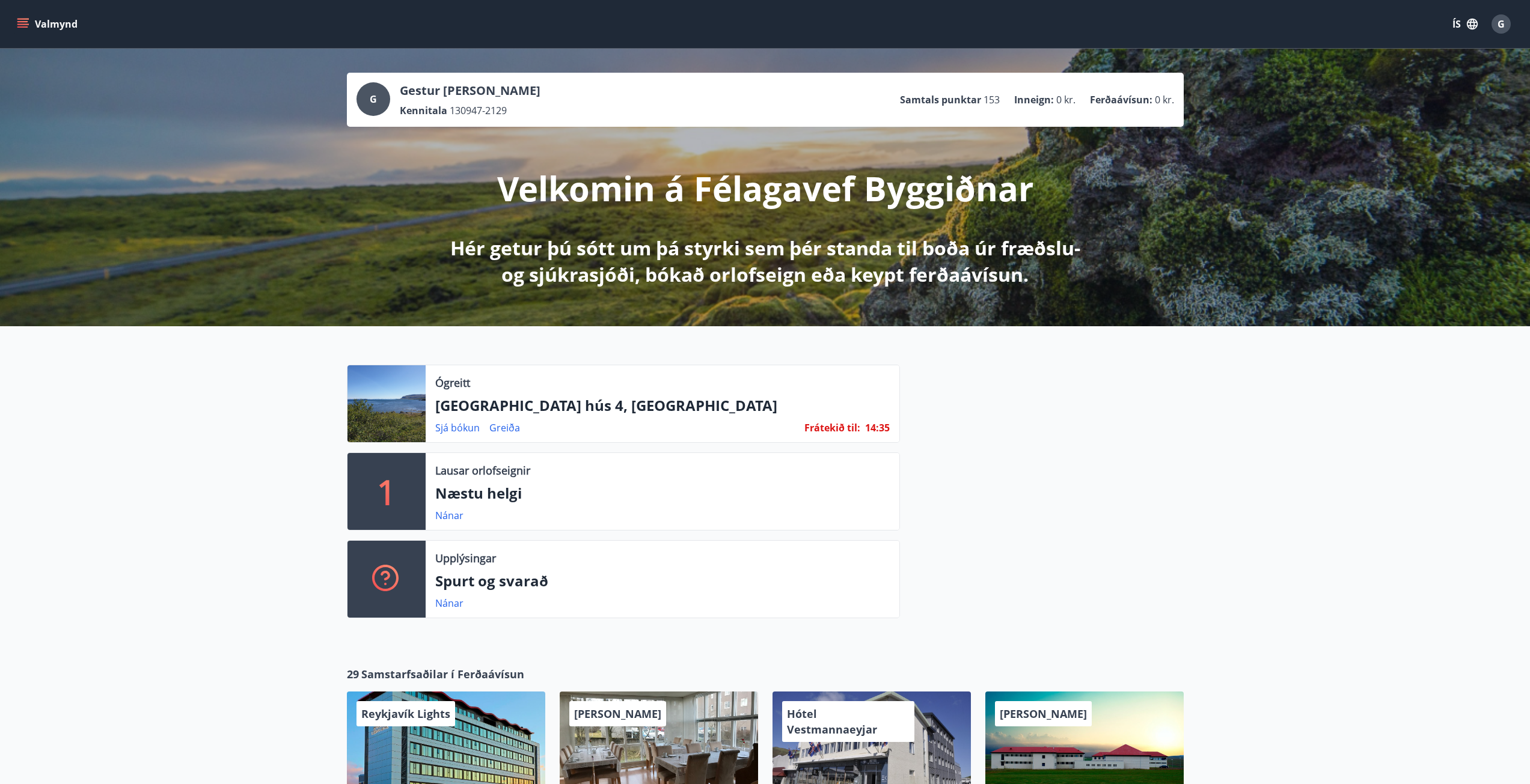
click at [29, 20] on button "Valmynd" at bounding box center [48, 24] width 68 height 22
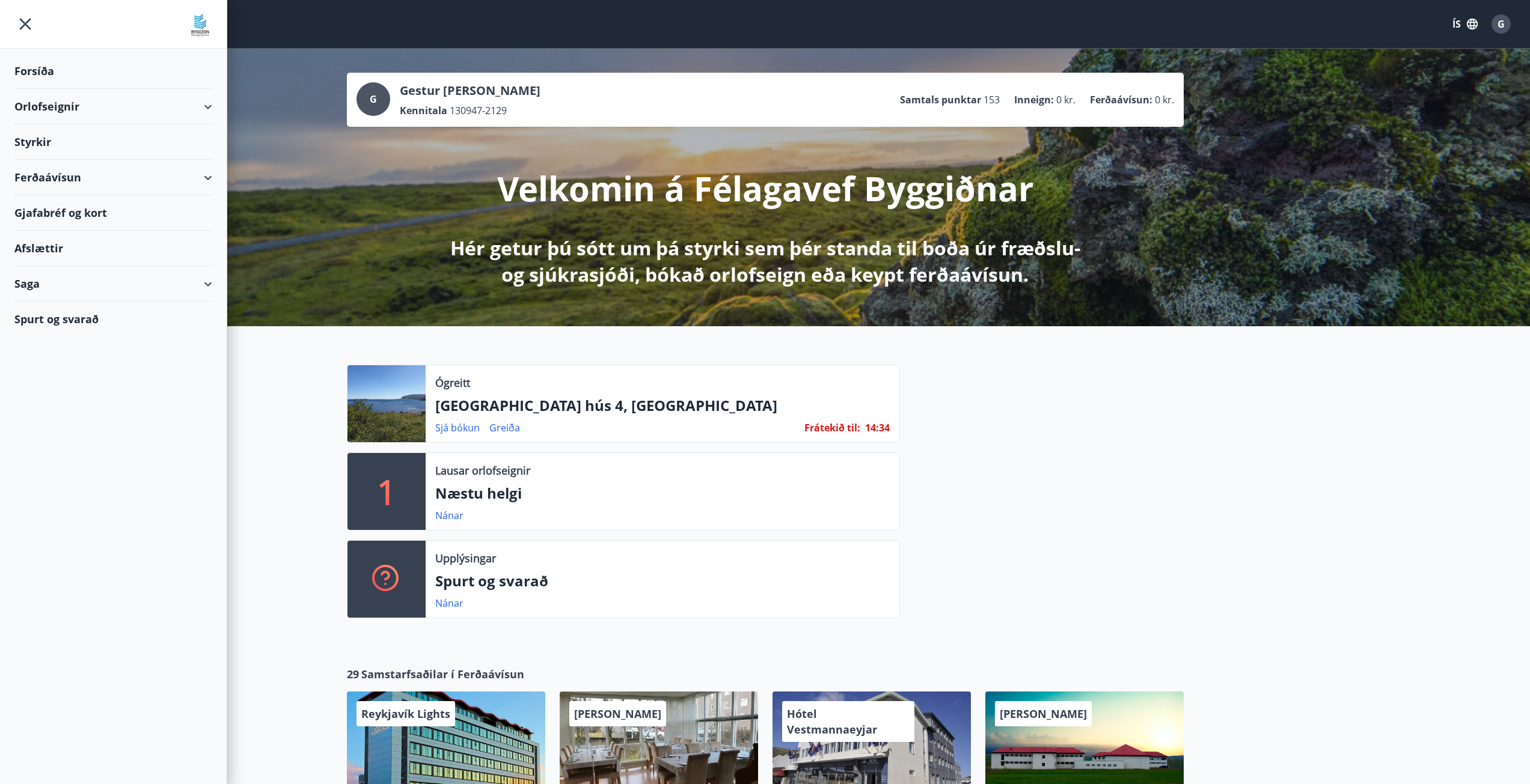
click at [174, 283] on div "Saga" at bounding box center [113, 284] width 198 height 35
click at [64, 440] on div "Styrkjasaga" at bounding box center [113, 440] width 179 height 25
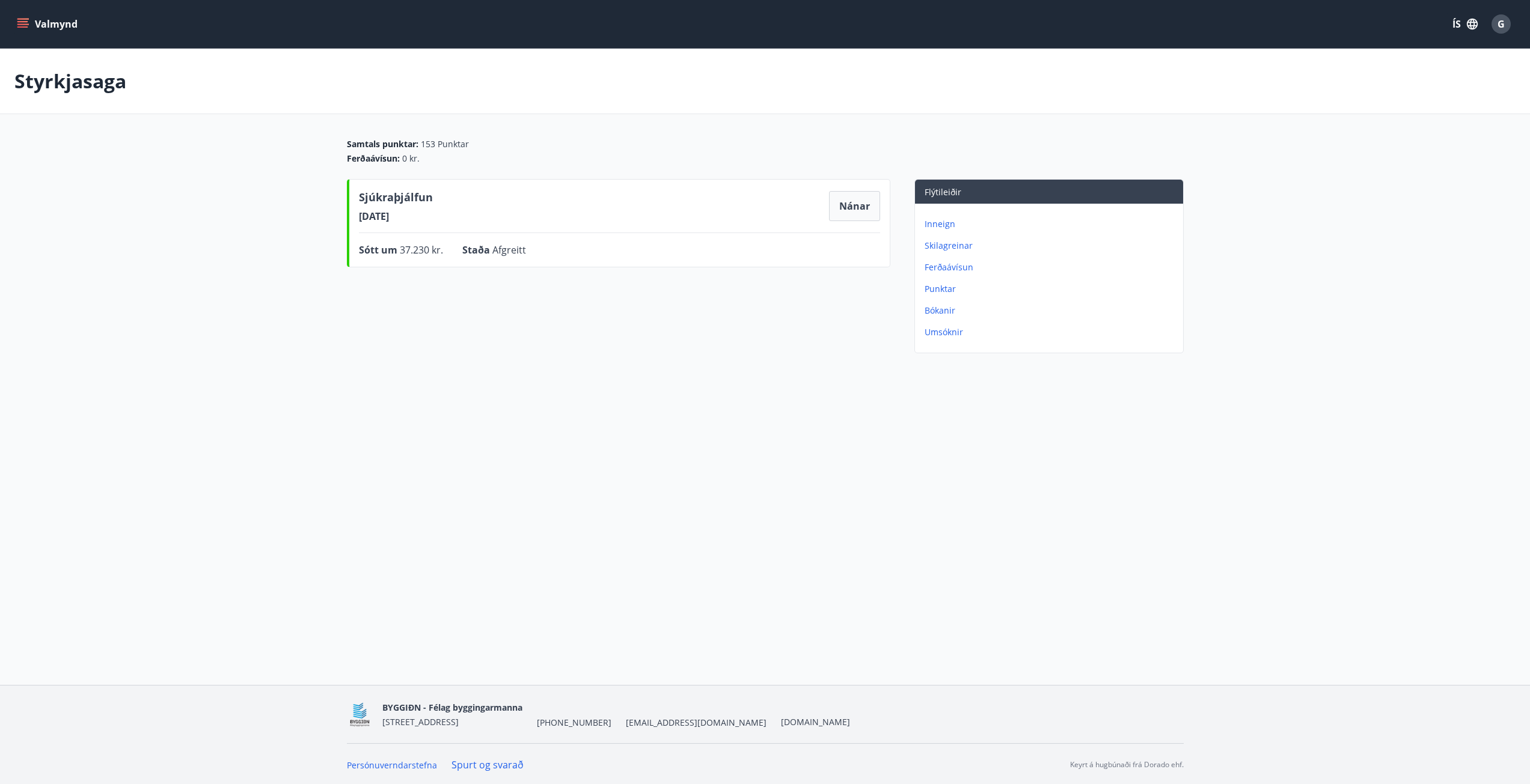
click at [24, 29] on icon "menu" at bounding box center [23, 24] width 12 height 12
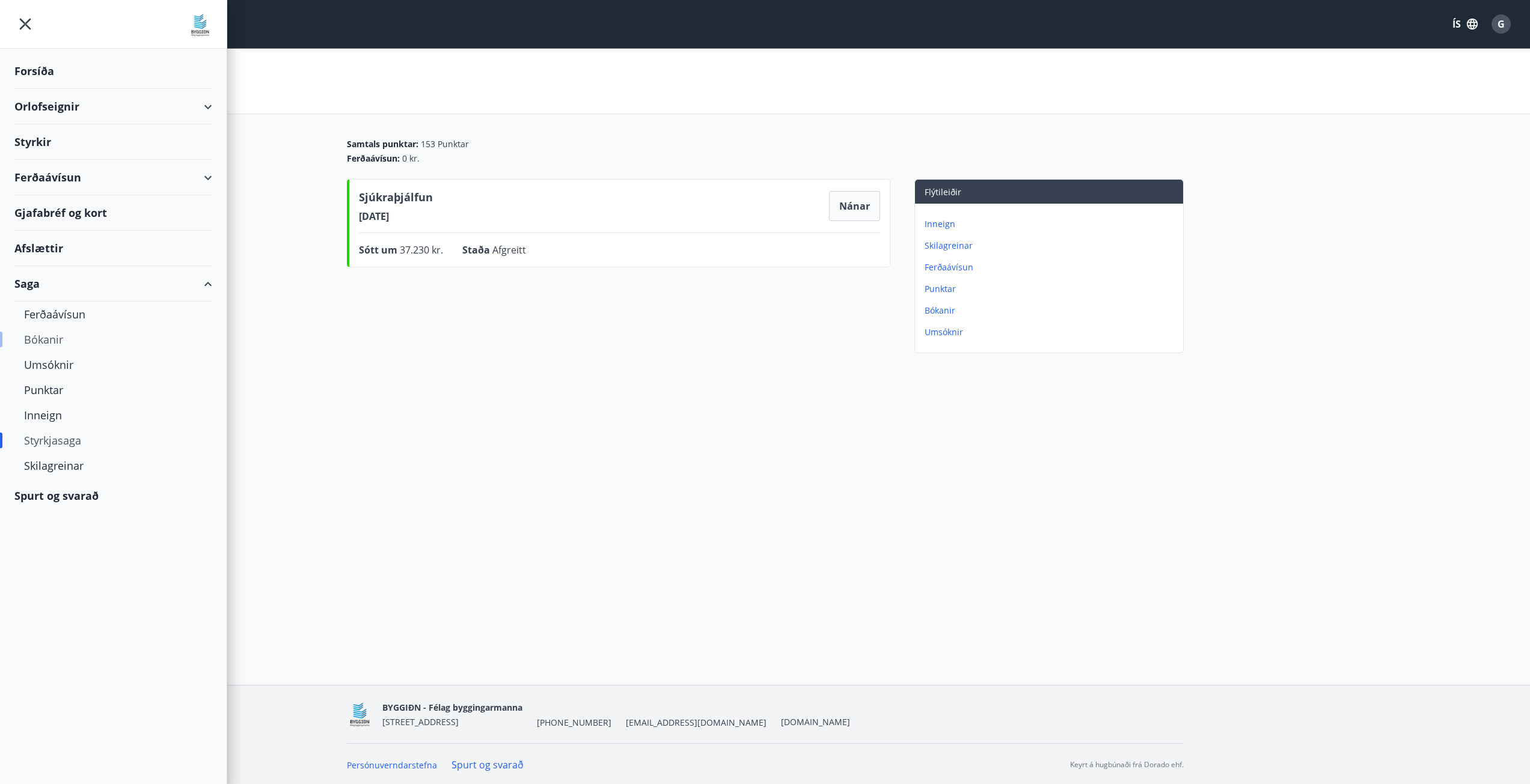
click at [38, 341] on div "Bókanir" at bounding box center [113, 340] width 179 height 25
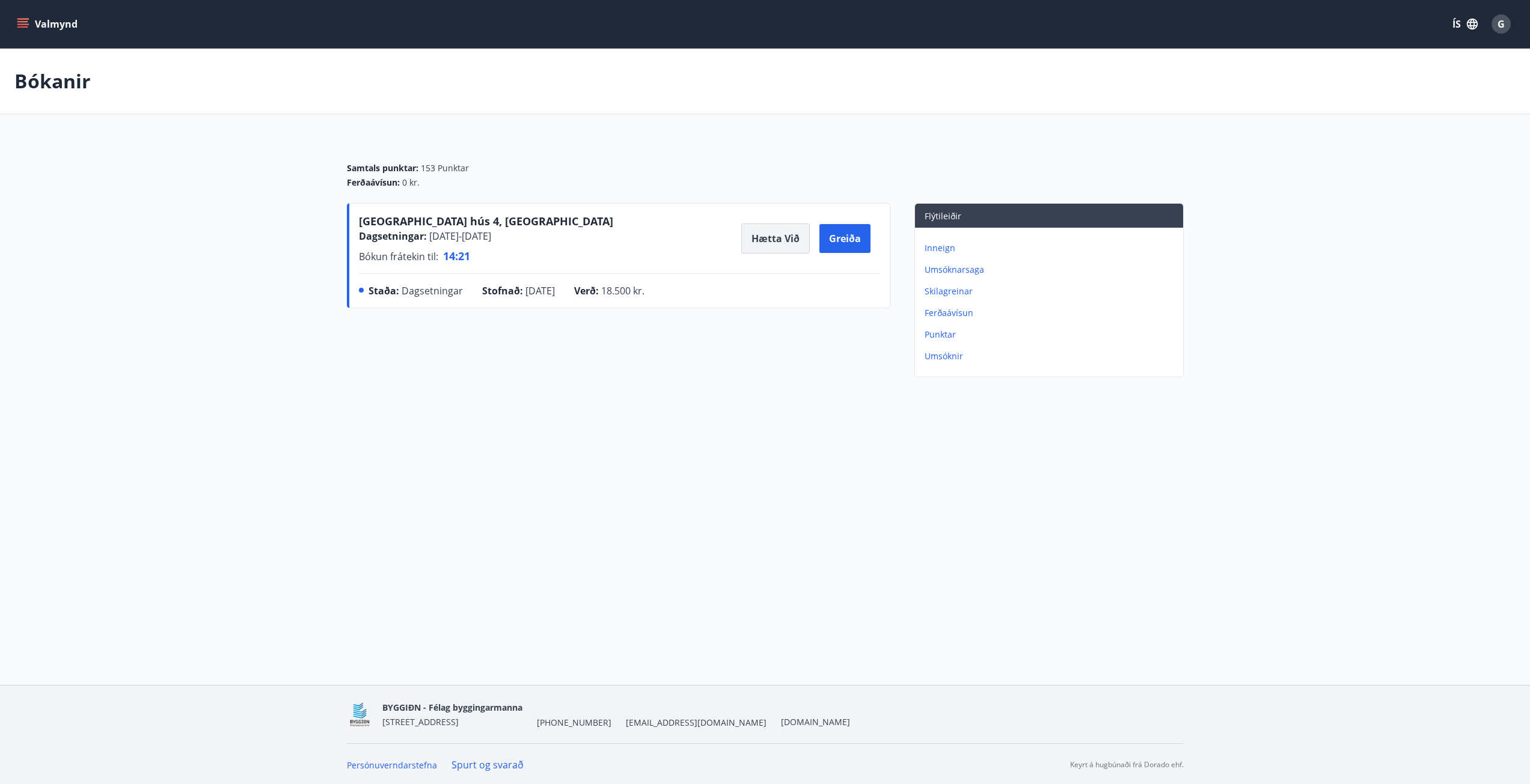
click at [783, 233] on button "Hætta við" at bounding box center [775, 238] width 69 height 30
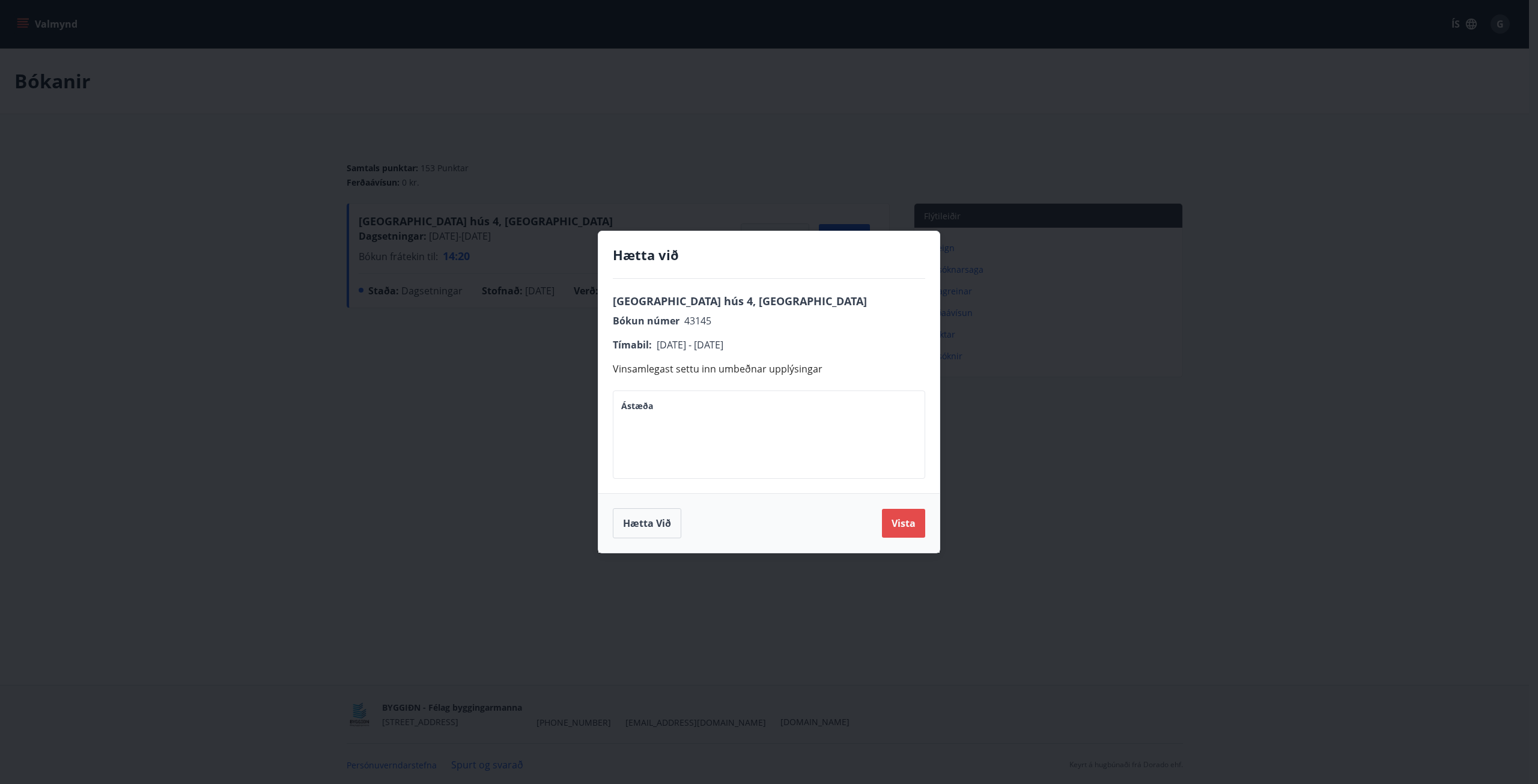
click at [906, 521] on button "Vista" at bounding box center [904, 523] width 44 height 29
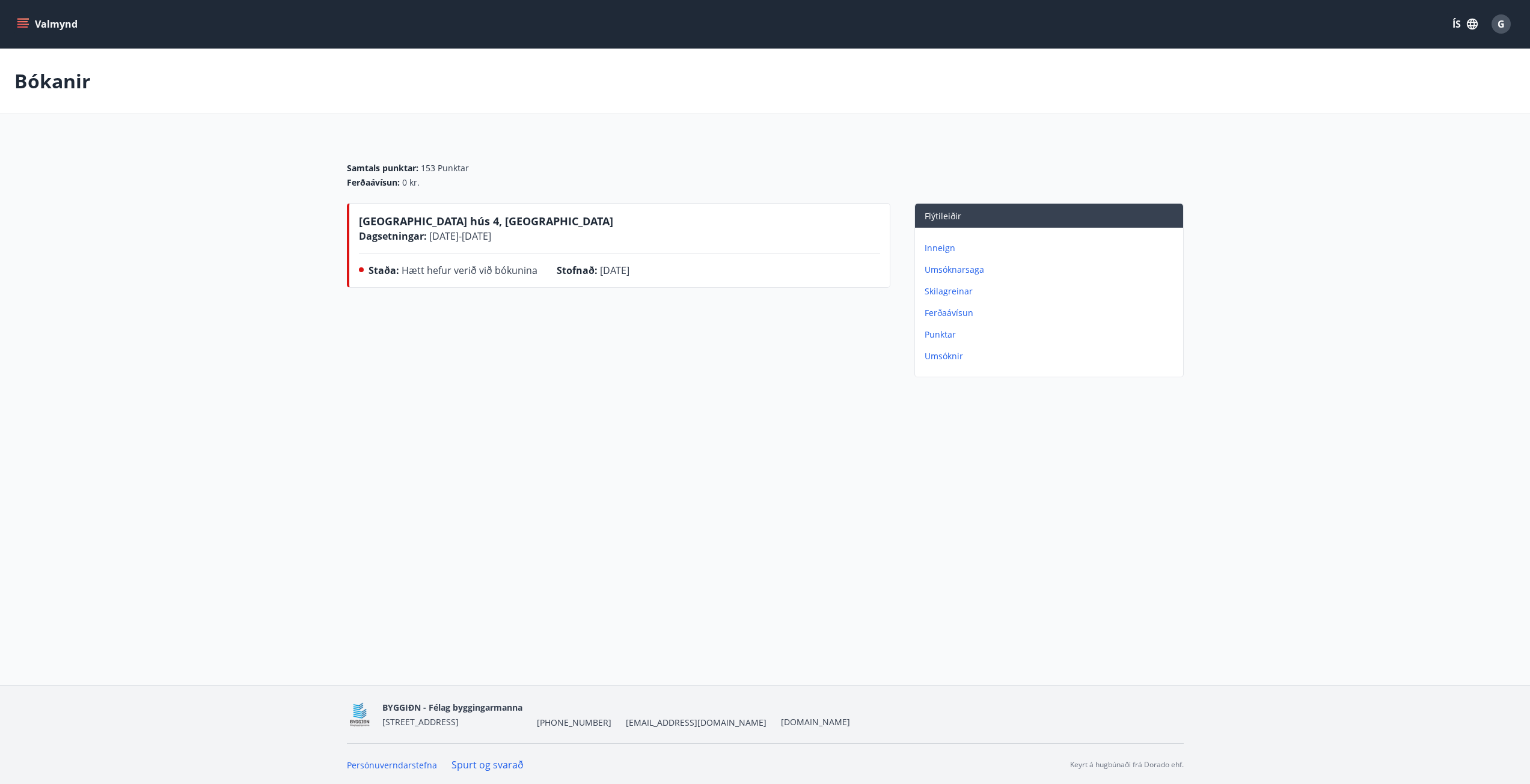
click at [33, 24] on button "Valmynd" at bounding box center [48, 24] width 68 height 22
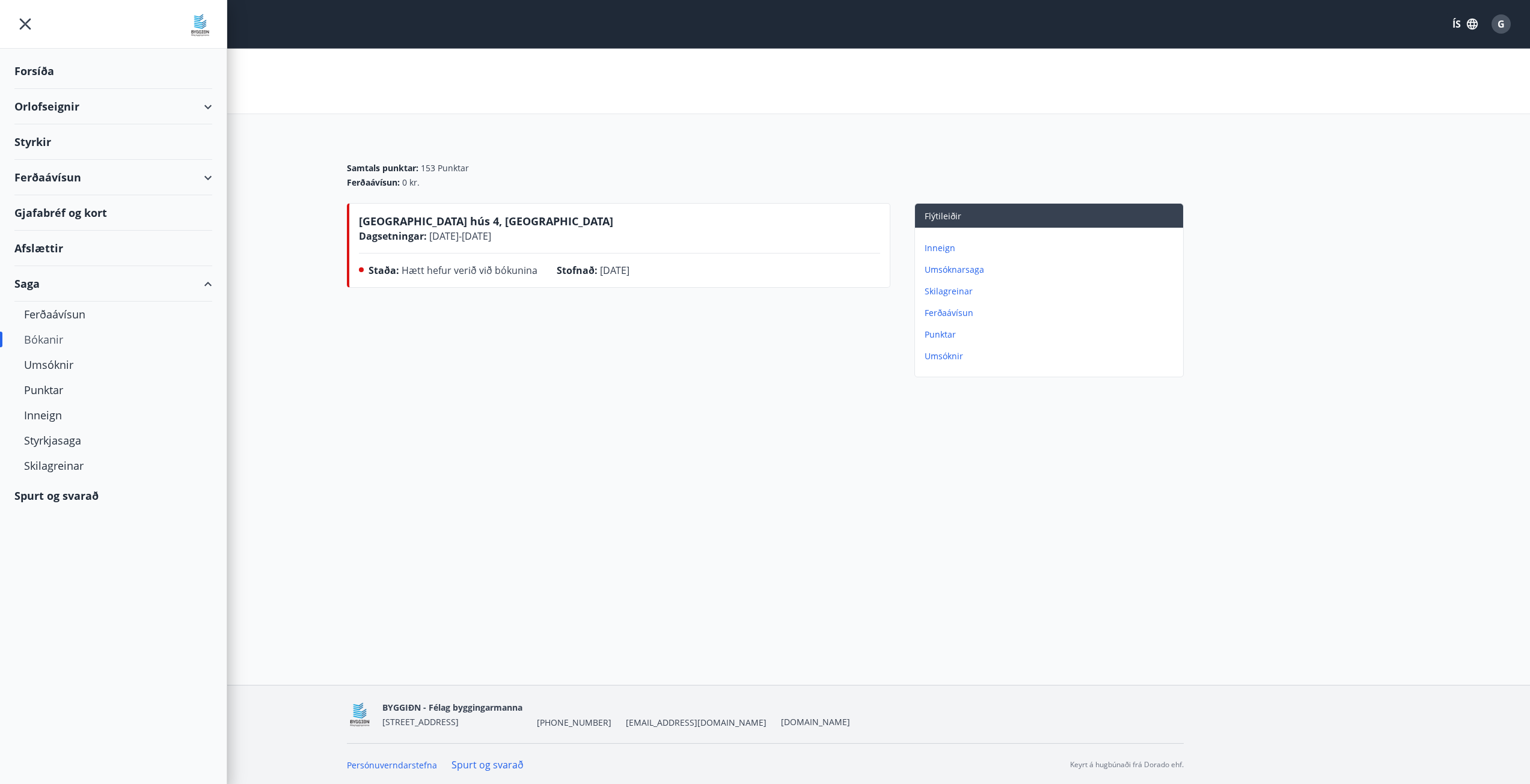
click at [52, 71] on div "Forsíða" at bounding box center [113, 71] width 198 height 35
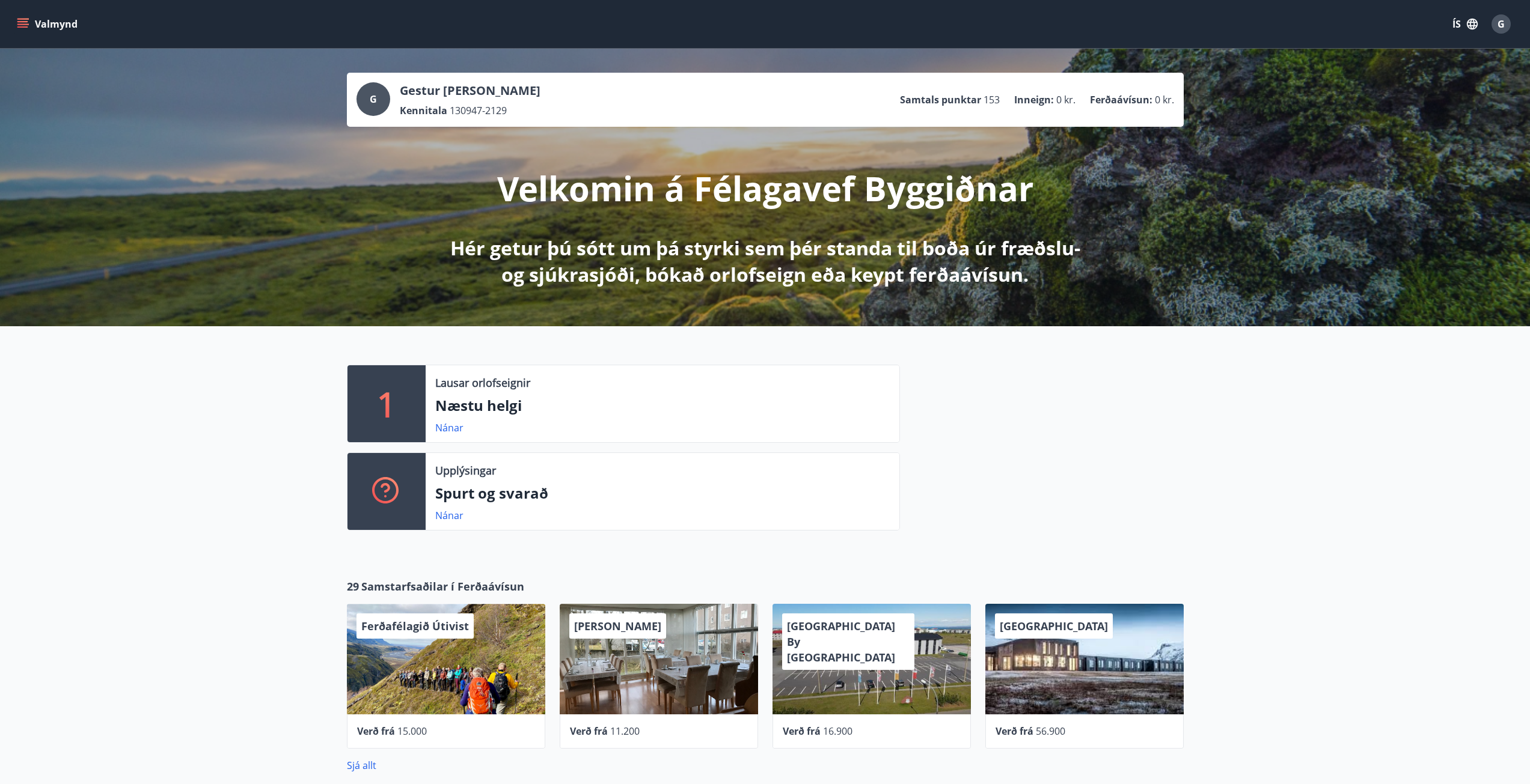
click at [138, 478] on div "1 Lausar orlofseignir Næstu helgi Nánar Upplýsingar Spurt og svarað Nánar" at bounding box center [765, 442] width 1530 height 233
click at [25, 24] on icon "menu" at bounding box center [23, 24] width 12 height 12
